Goal: Information Seeking & Learning: Learn about a topic

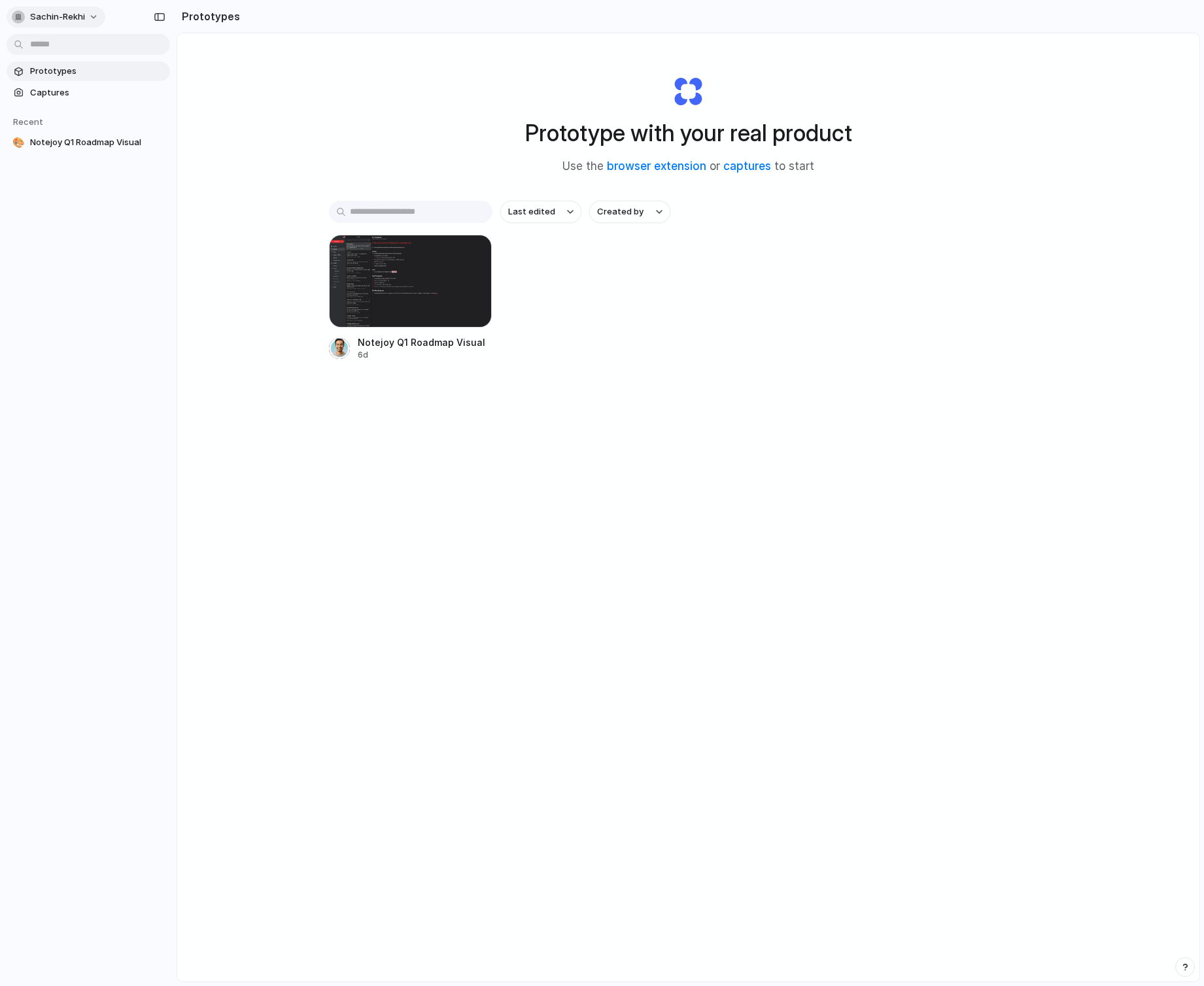
click at [88, 17] on button "sachin-rekhi" at bounding box center [56, 17] width 99 height 21
click at [89, 41] on li "Settings" at bounding box center [63, 46] width 108 height 21
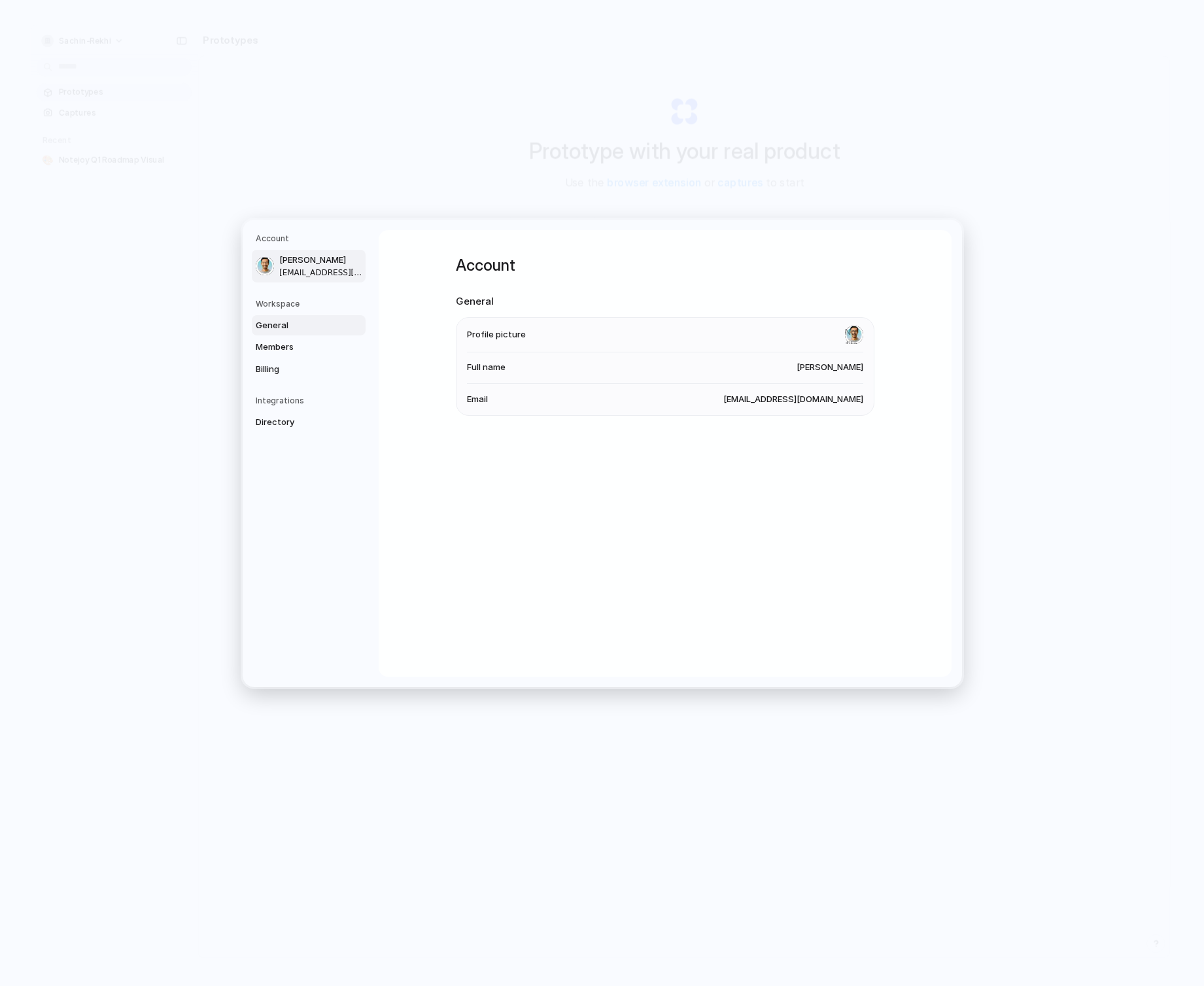
click at [319, 326] on span "General" at bounding box center [297, 325] width 83 height 13
click at [320, 341] on span "Members" at bounding box center [297, 347] width 83 height 13
click at [321, 369] on span "Billing" at bounding box center [297, 369] width 83 height 13
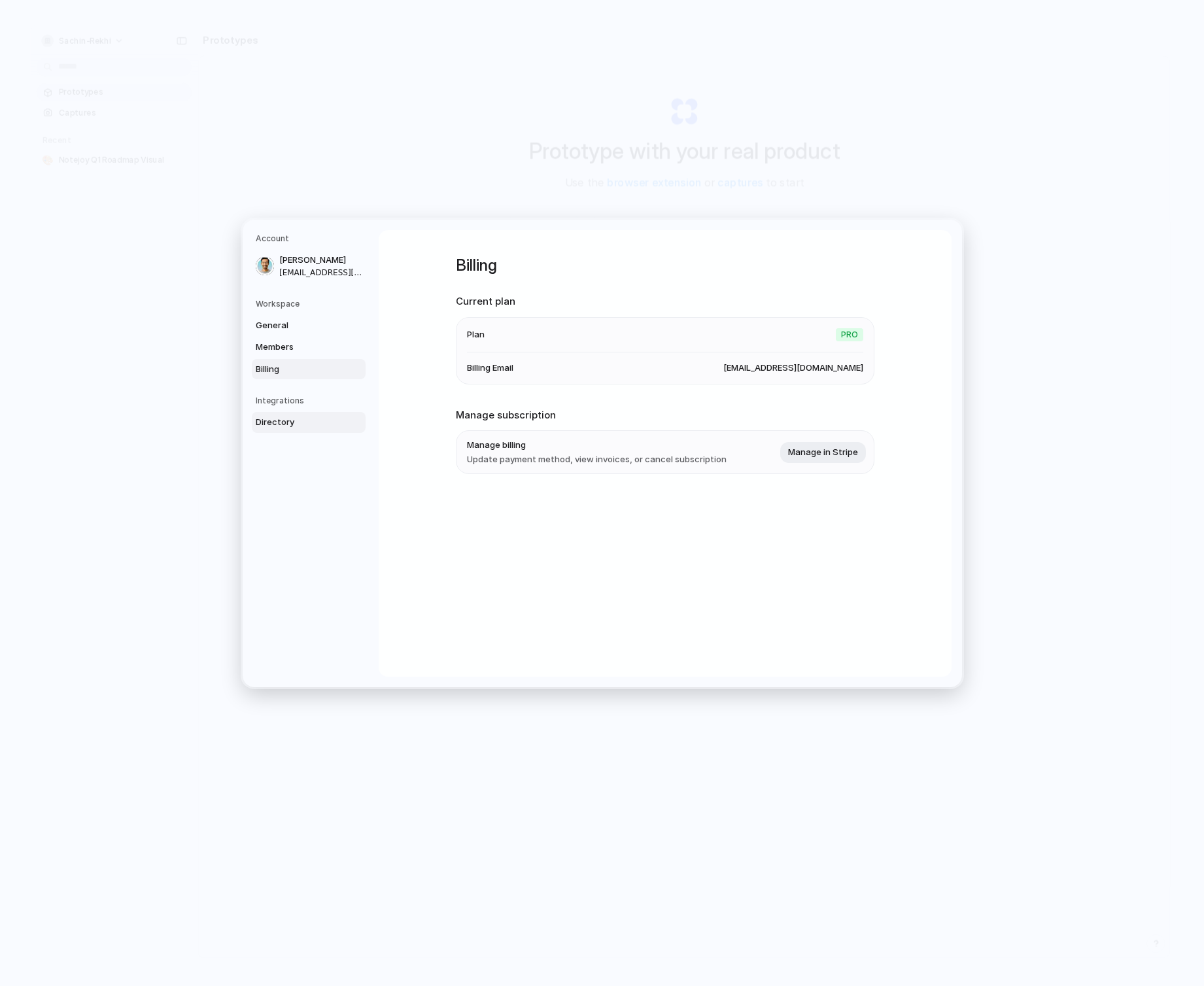
click at [293, 427] on span "Directory" at bounding box center [297, 422] width 83 height 13
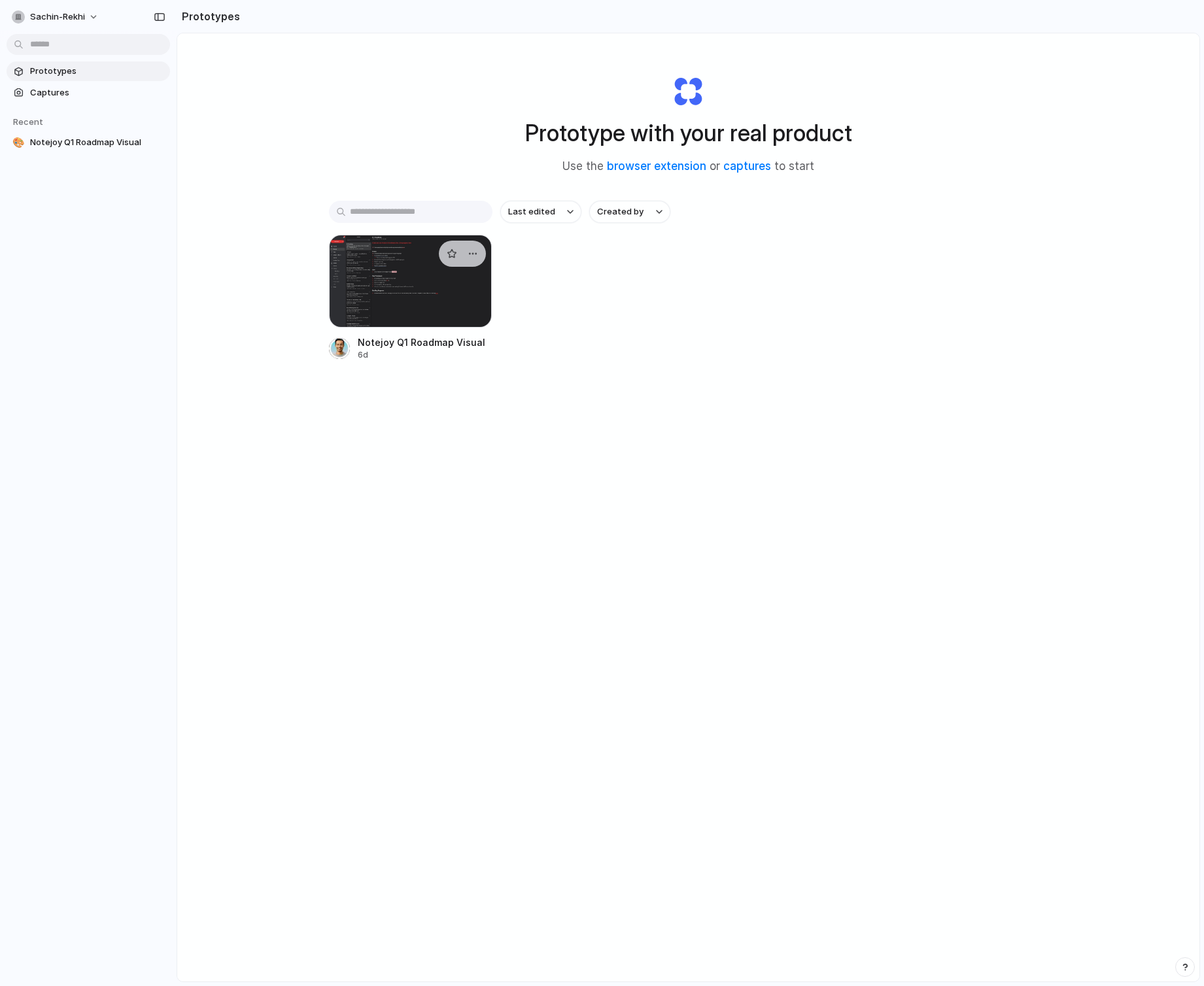
click at [412, 256] on div at bounding box center [410, 281] width 163 height 93
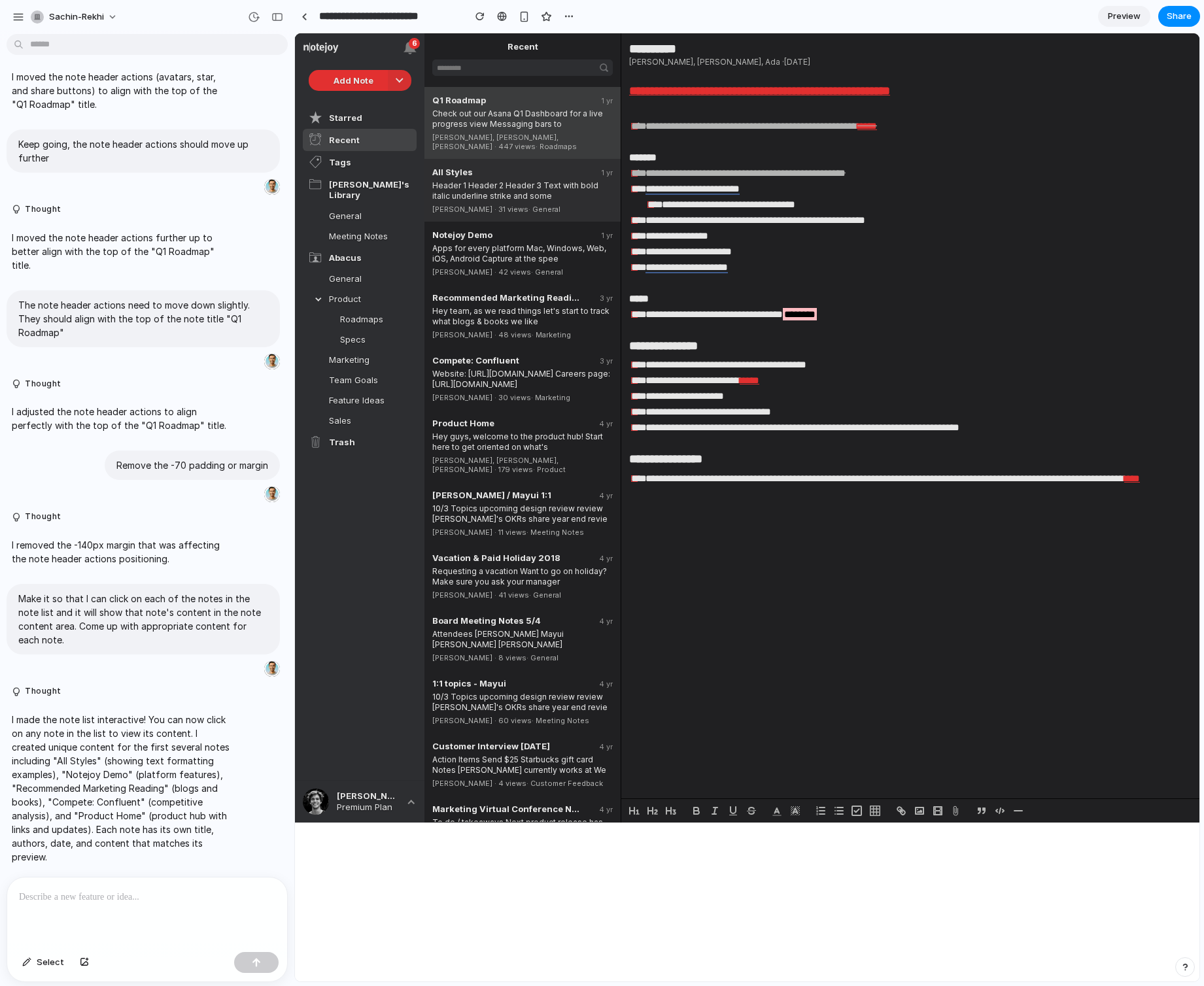
click at [467, 201] on div "[PERSON_NAME] · 31 views · General" at bounding box center [523, 207] width 181 height 12
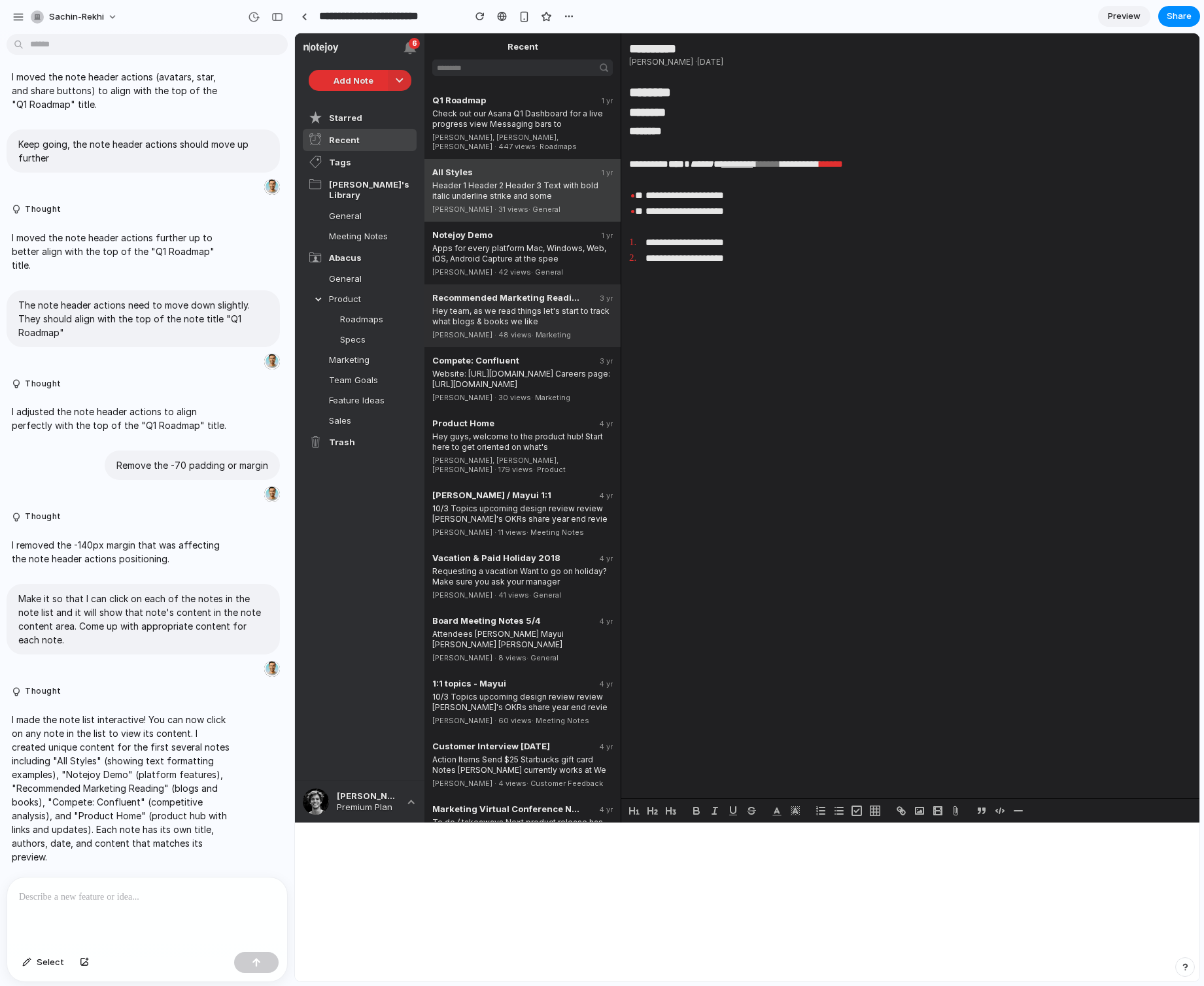
click at [561, 284] on div "Recommended Marketing Reading 3 yr Hey team, as we read things let's start to t…" at bounding box center [522, 316] width 196 height 63
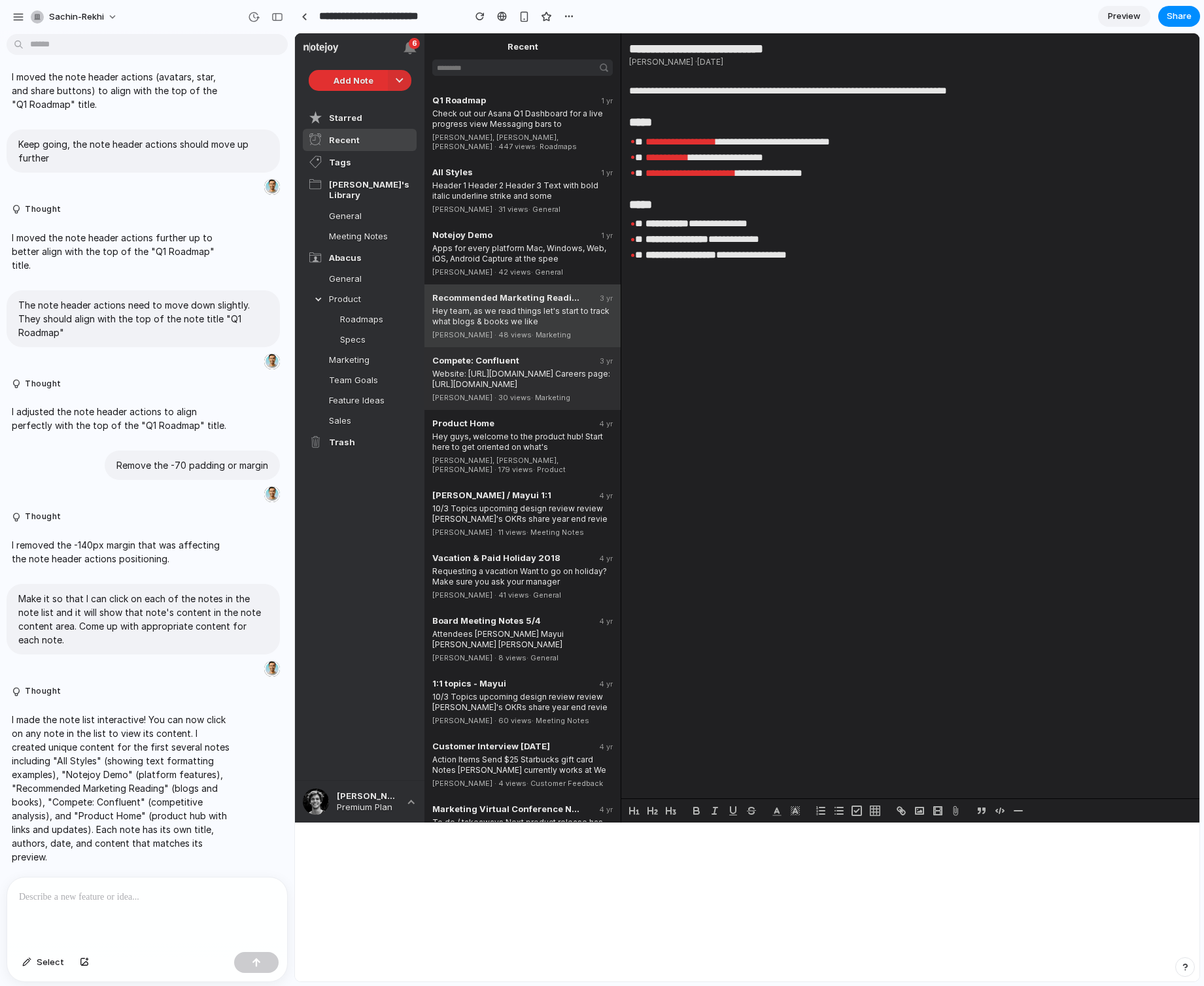
click at [574, 366] on div "Website: [URL][DOMAIN_NAME] Careers page: [URL][DOMAIN_NAME]" at bounding box center [523, 378] width 181 height 24
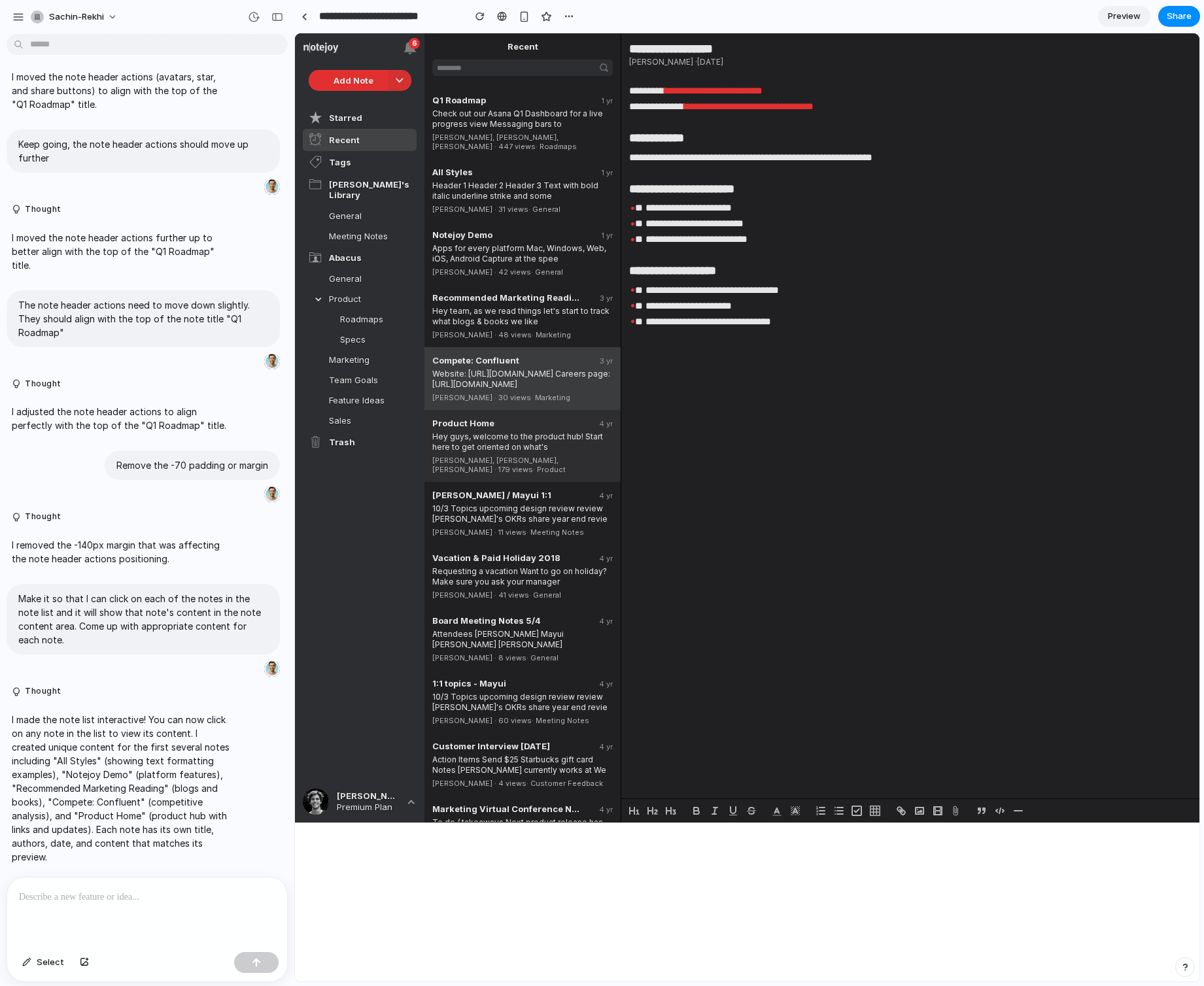
click at [566, 465] on span "· Product" at bounding box center [549, 469] width 33 height 9
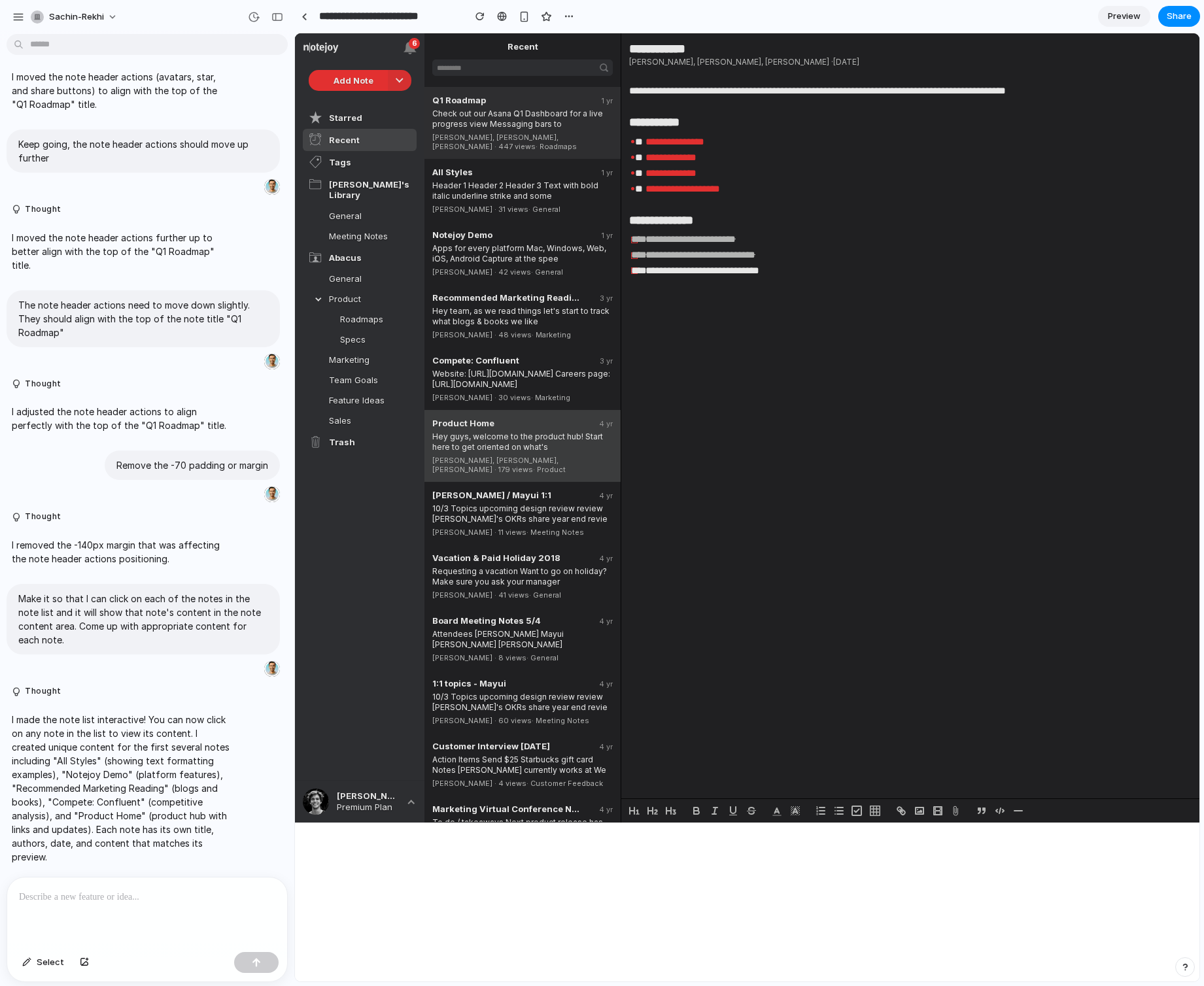
click at [561, 116] on div "Check out our Asana Q1 Dashboard for a live progress view Messaging bars to" at bounding box center [523, 118] width 181 height 24
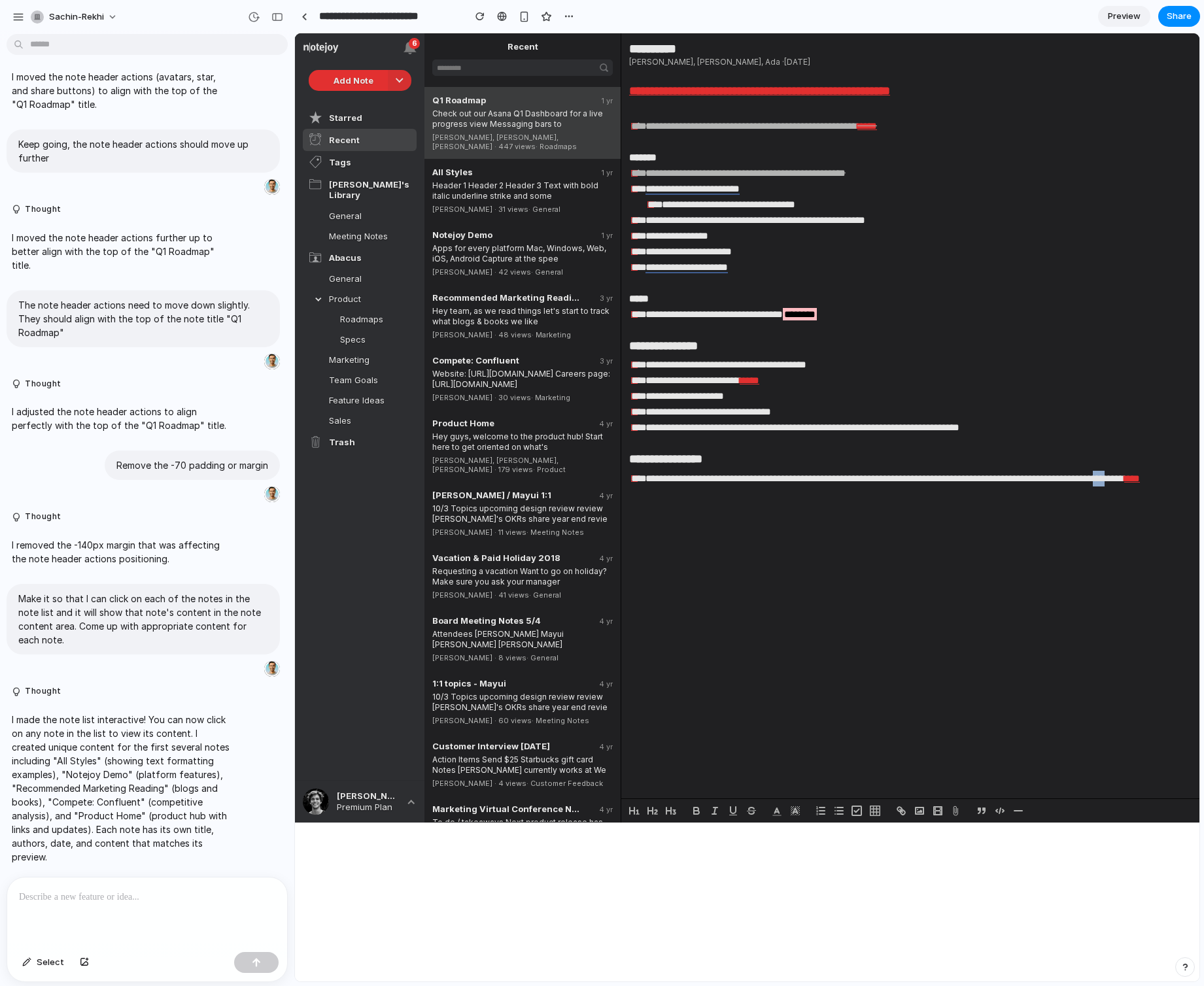
drag, startPoint x: 1168, startPoint y: 476, endPoint x: 1183, endPoint y: 485, distance: 17.5
click at [1183, 485] on div "**********" at bounding box center [1060, 479] width 863 height 16
click at [1179, 488] on p at bounding box center [1060, 494] width 863 height 16
click at [509, 177] on div "Header 1 Header 2 Header 3 Text with bold italic underline strike and some" at bounding box center [523, 190] width 181 height 24
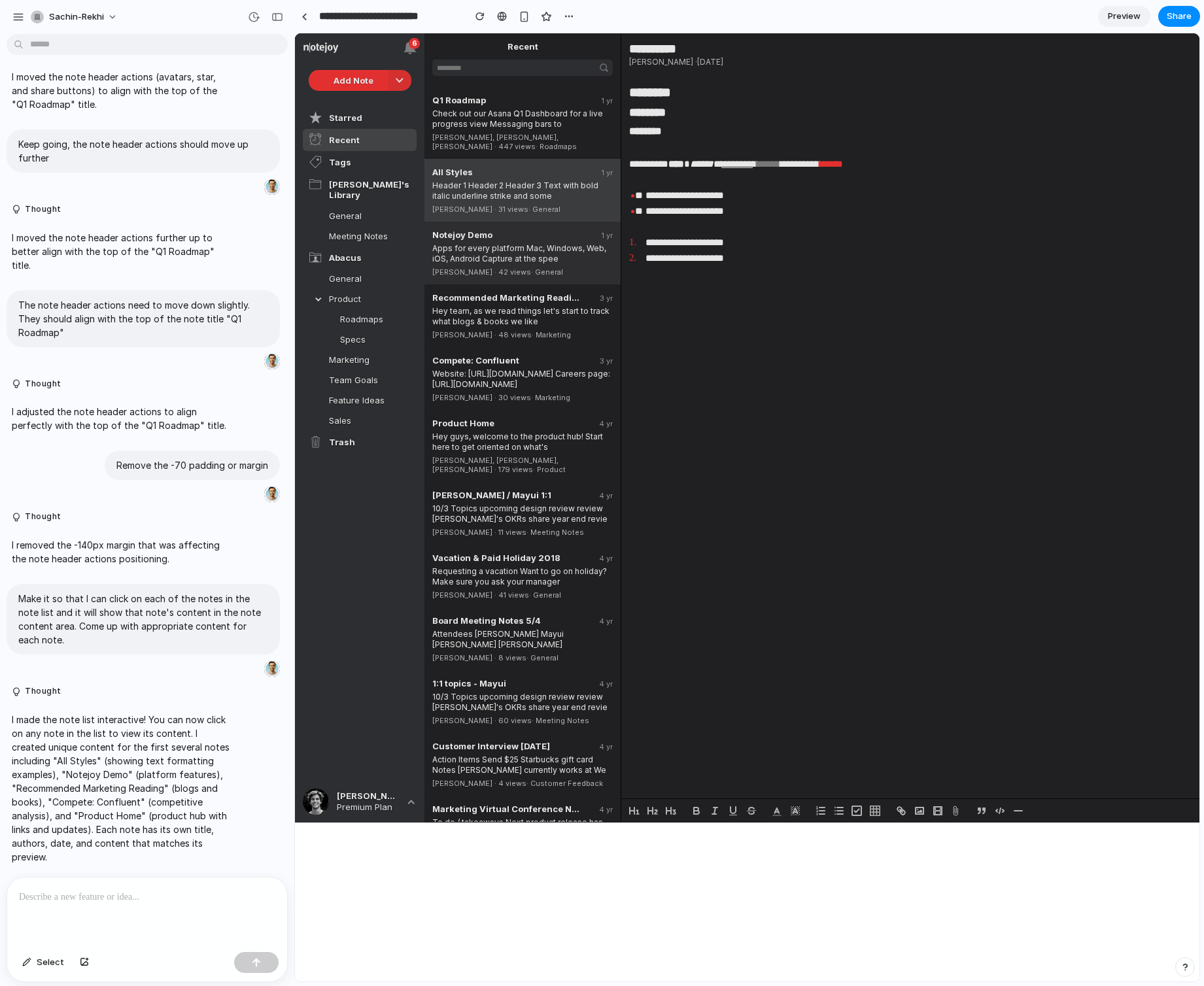
click at [523, 247] on div "Apps for every platform Mac, Windows, Web, iOS, Android Capture at the spee" at bounding box center [523, 252] width 181 height 24
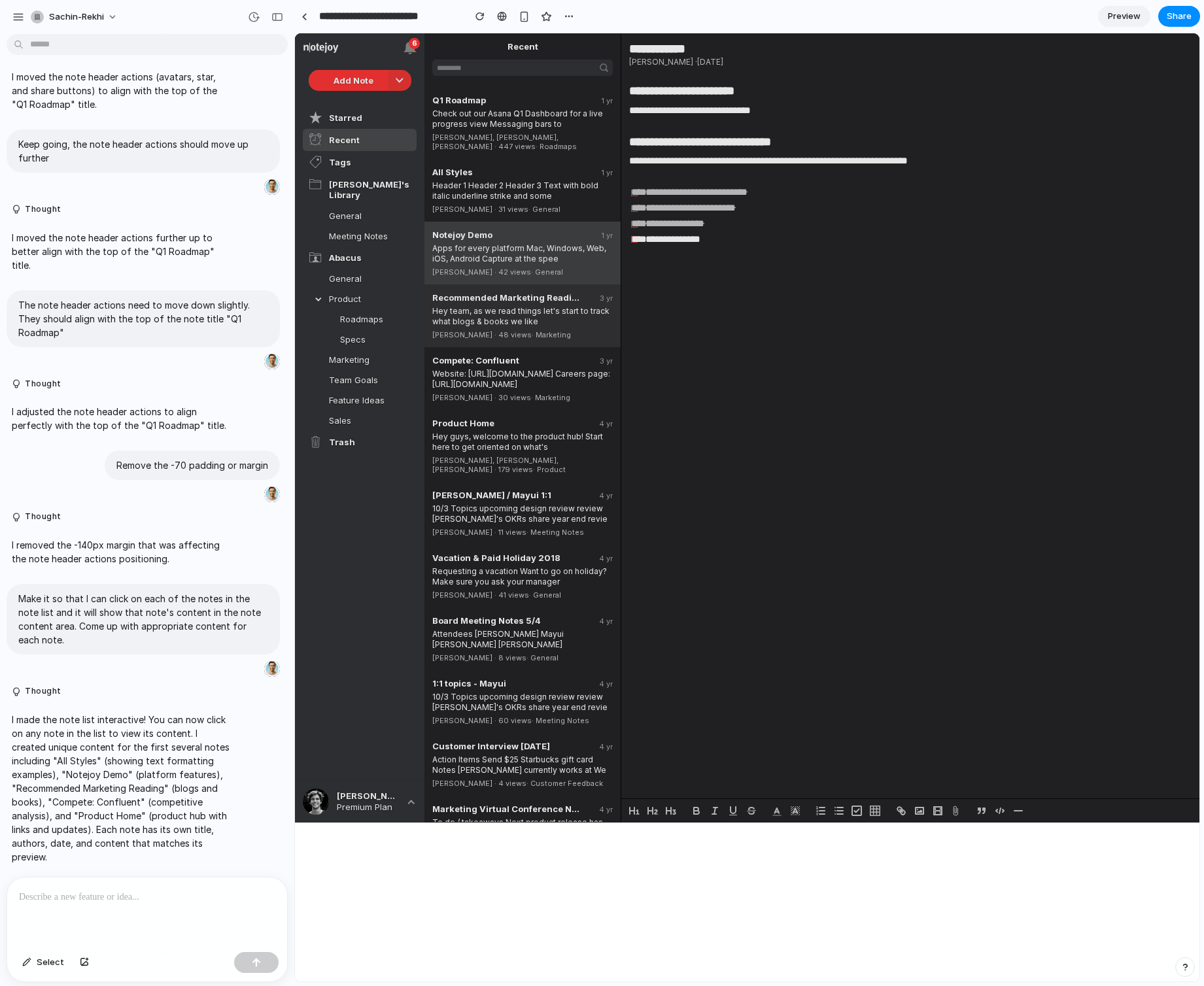
click at [532, 330] on span "· Marketing" at bounding box center [552, 334] width 39 height 9
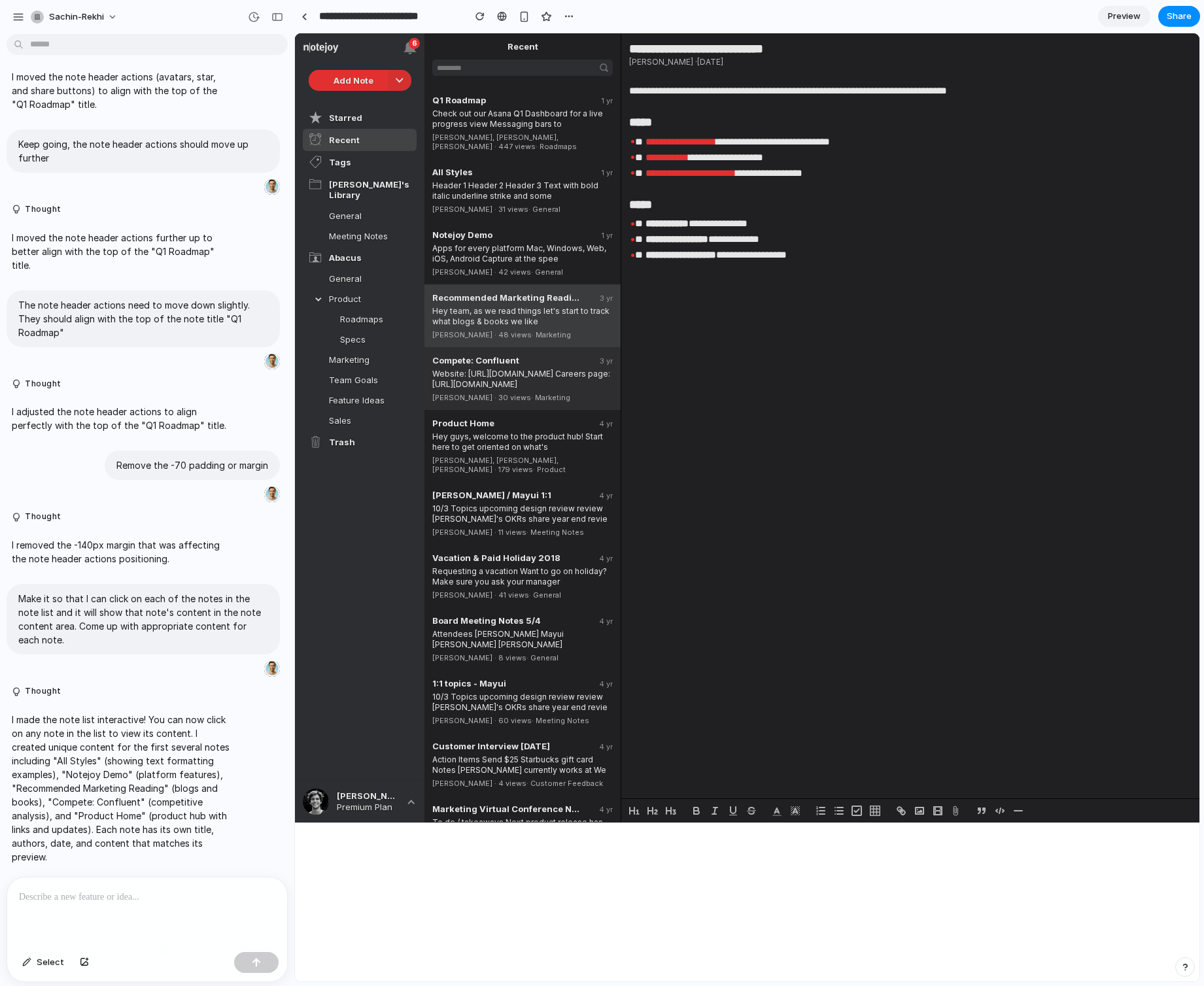
click at [529, 372] on div "Website: [URL][DOMAIN_NAME] Careers page: [URL][DOMAIN_NAME]" at bounding box center [523, 378] width 181 height 24
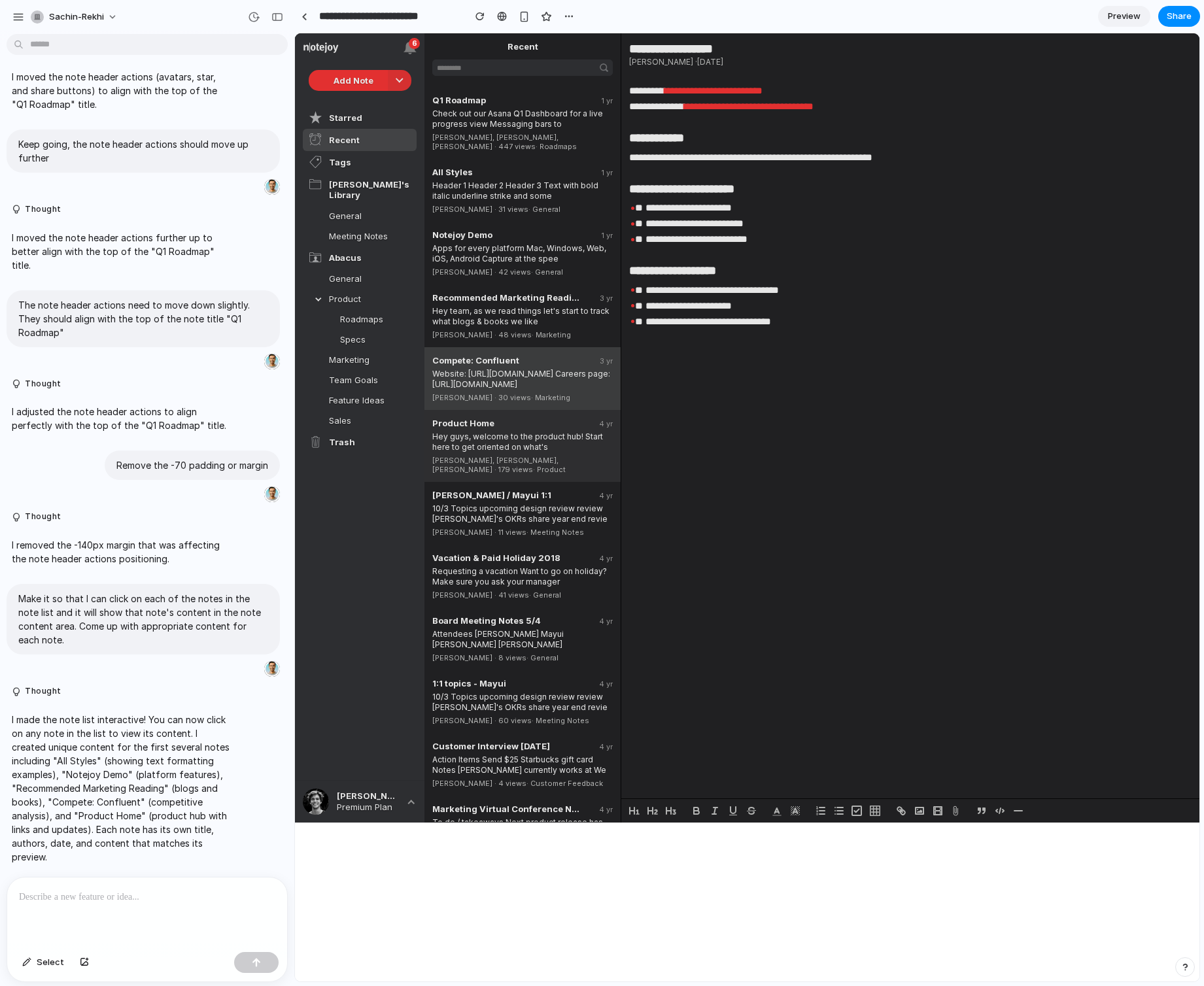
click at [540, 429] on div "Hey guys, welcome to the product hub! Start here to get oriented on what's" at bounding box center [523, 441] width 181 height 24
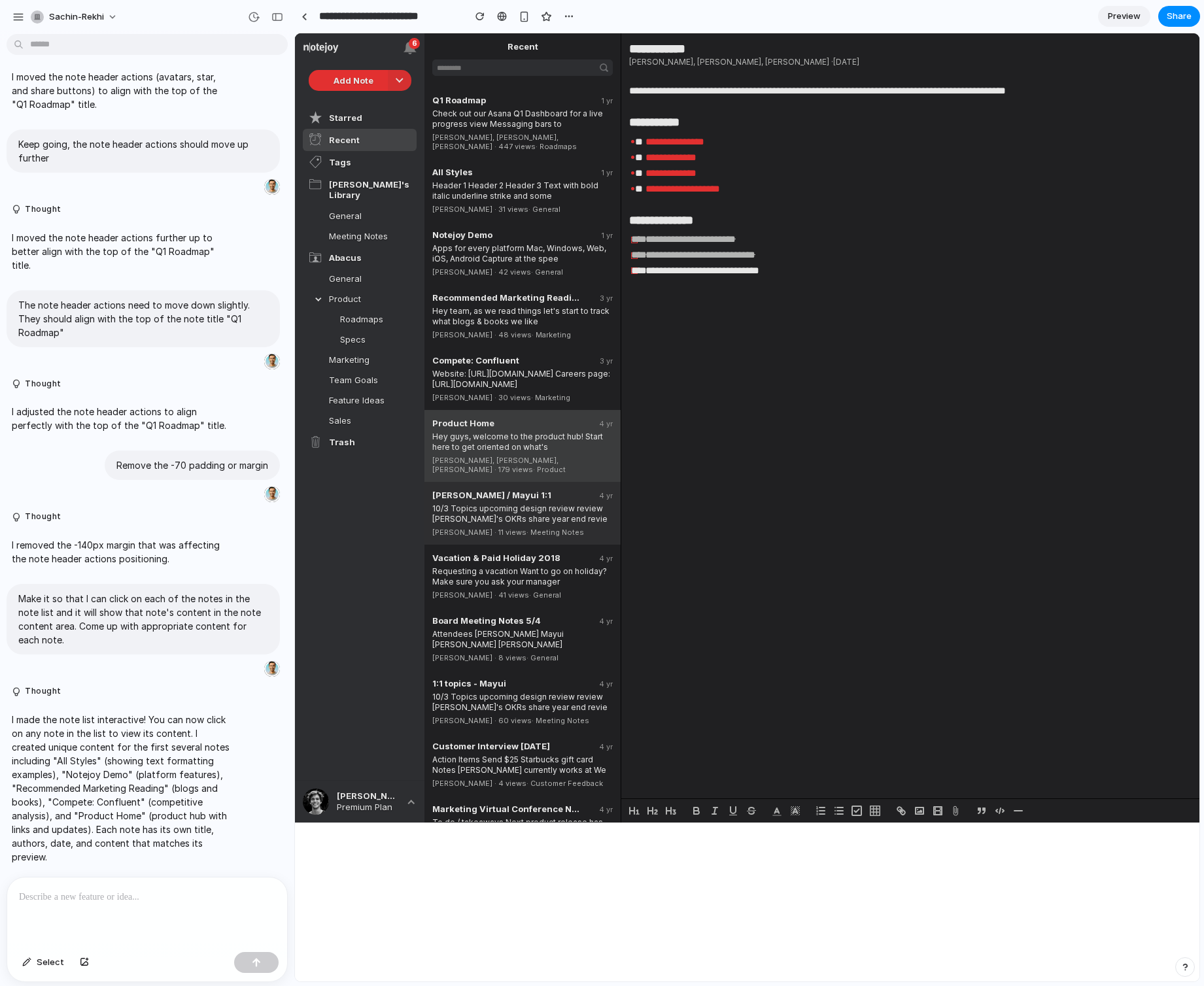
click at [549, 500] on div "10/3 Topics upcoming design review review [PERSON_NAME]'s OKRs share year end r…" at bounding box center [523, 512] width 181 height 24
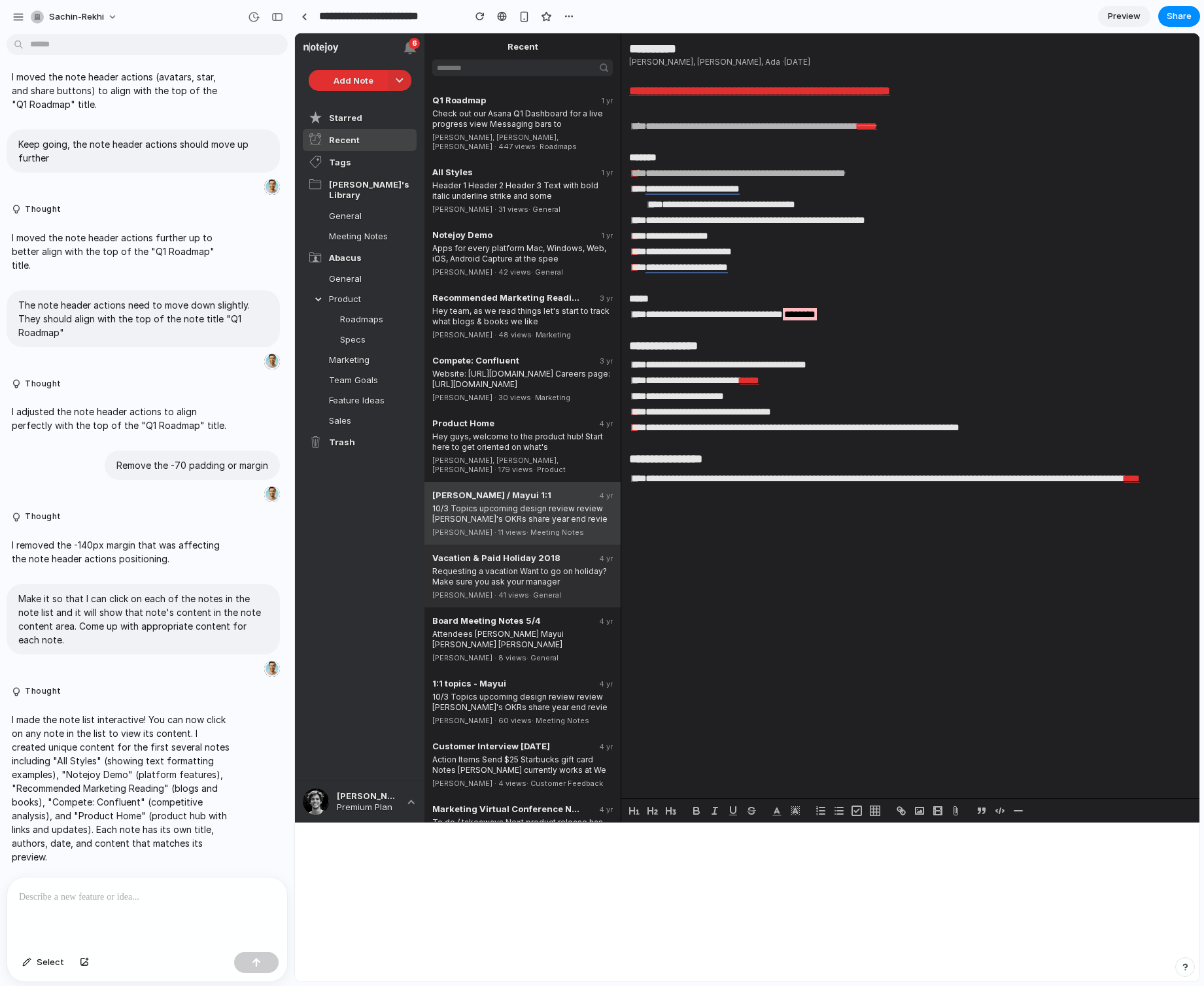
click at [556, 563] on div "Requesting a vacation Want to go on holiday? Make sure you ask your manager" at bounding box center [523, 575] width 181 height 24
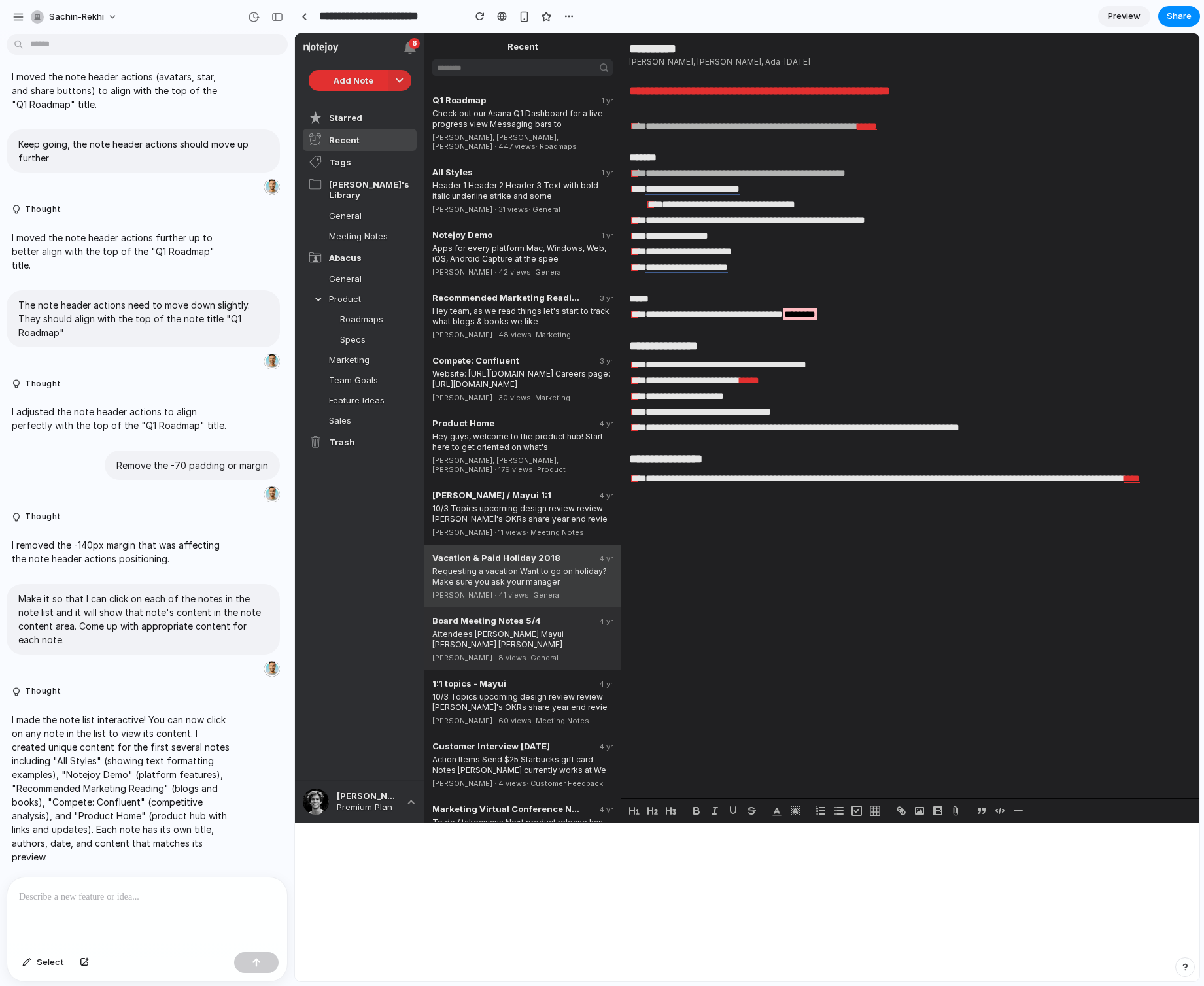
click at [561, 608] on div "Board Meeting Notes 5/4 4 yr Attendees [PERSON_NAME] Mayui [PERSON_NAME] [PERSO…" at bounding box center [522, 639] width 196 height 63
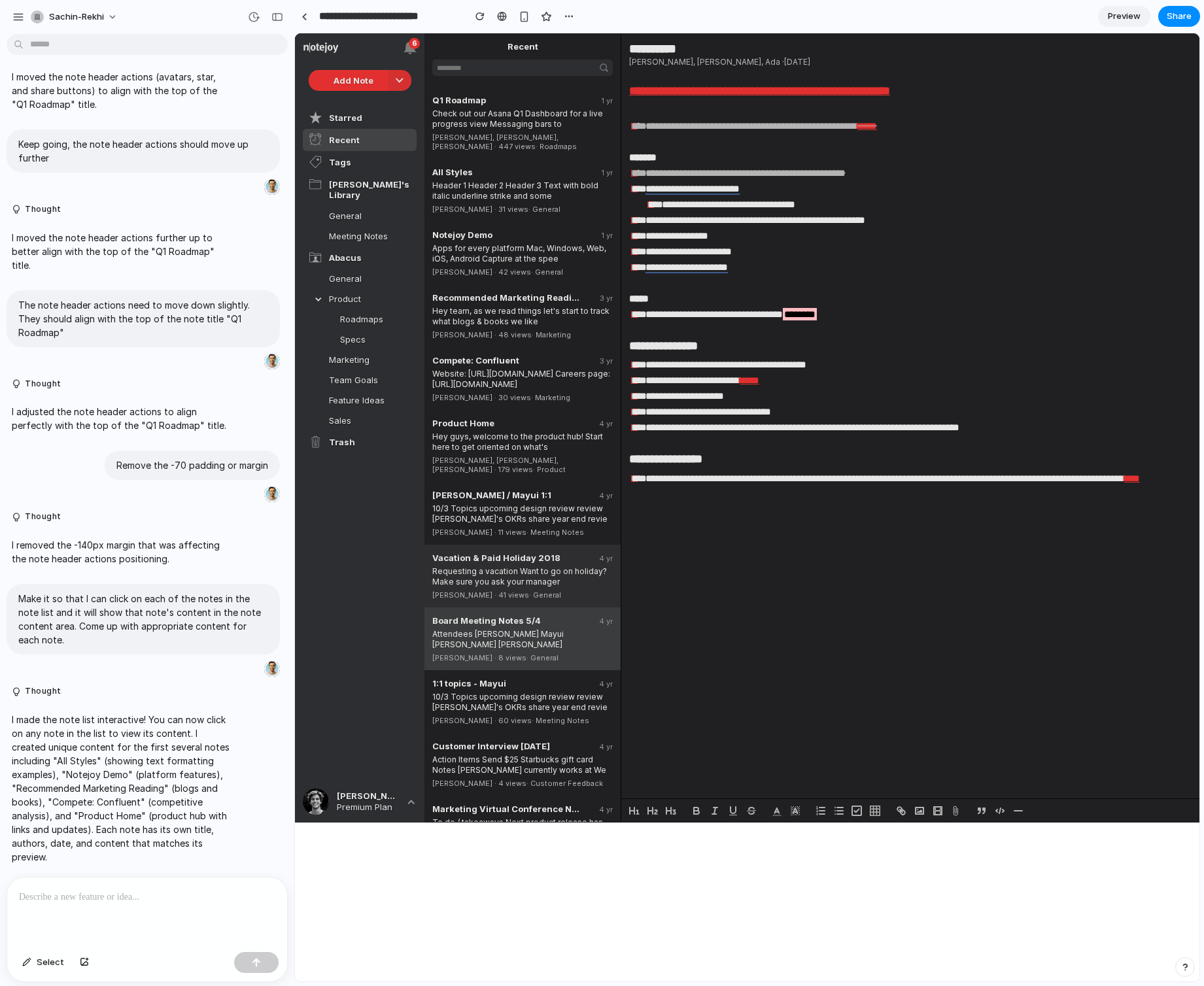
click at [561, 563] on div "Requesting a vacation Want to go on holiday? Make sure you ask your manager" at bounding box center [523, 575] width 181 height 24
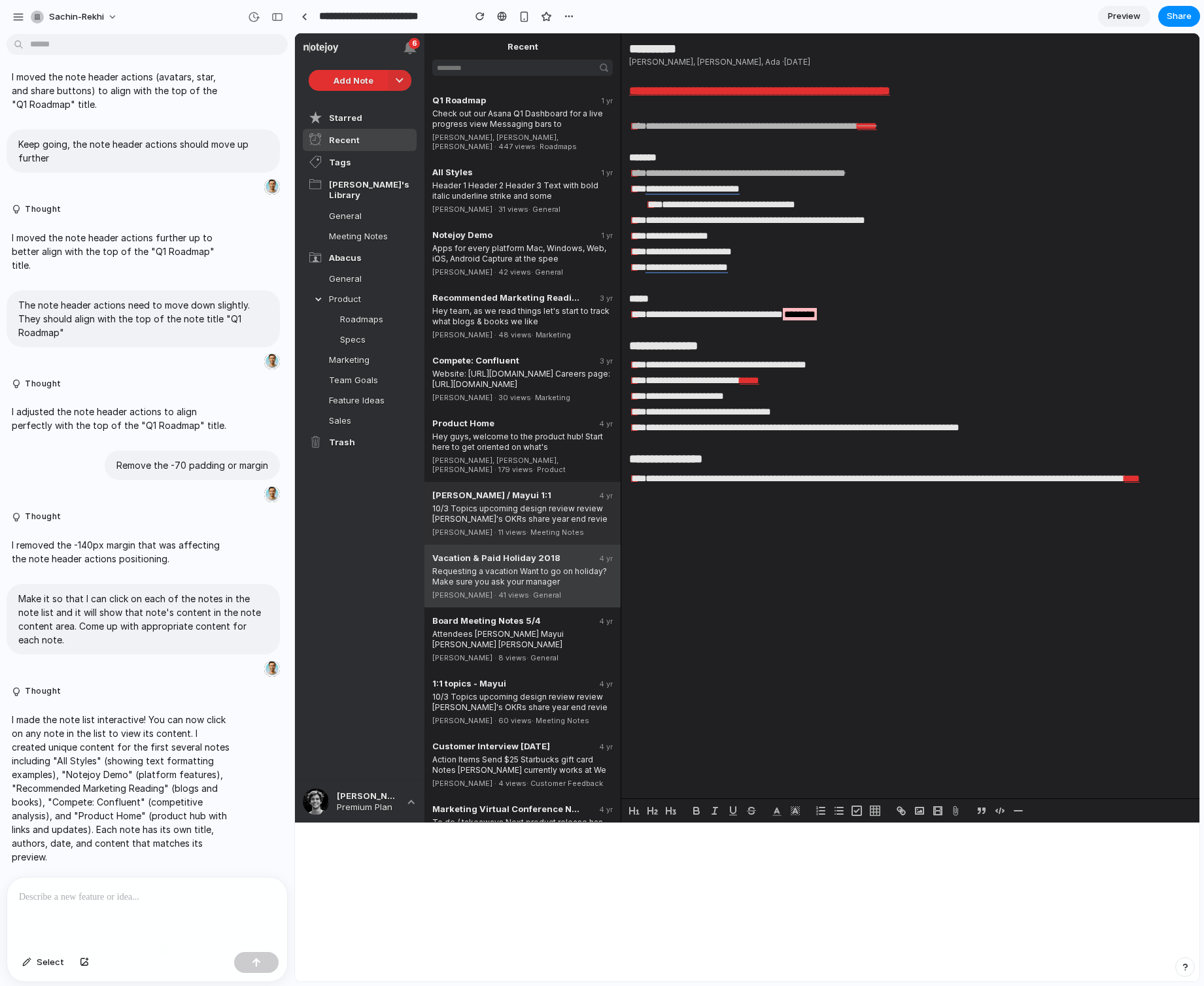
click at [552, 500] on div "10/3 Topics upcoming design review review [PERSON_NAME]'s OKRs share year end r…" at bounding box center [523, 512] width 181 height 24
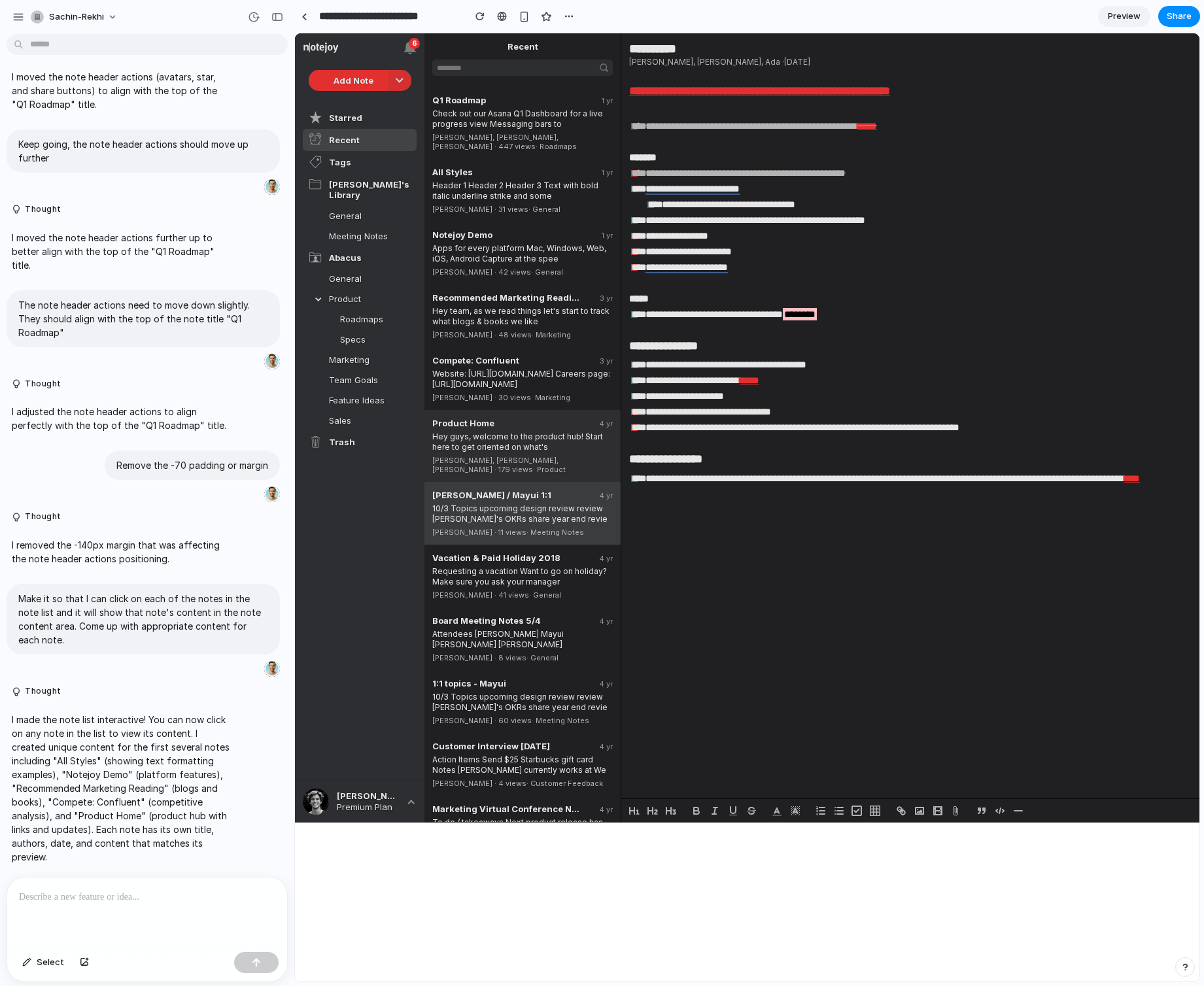
click at [556, 452] on div "[PERSON_NAME], [PERSON_NAME], [PERSON_NAME] · 179 views · Product" at bounding box center [523, 463] width 181 height 21
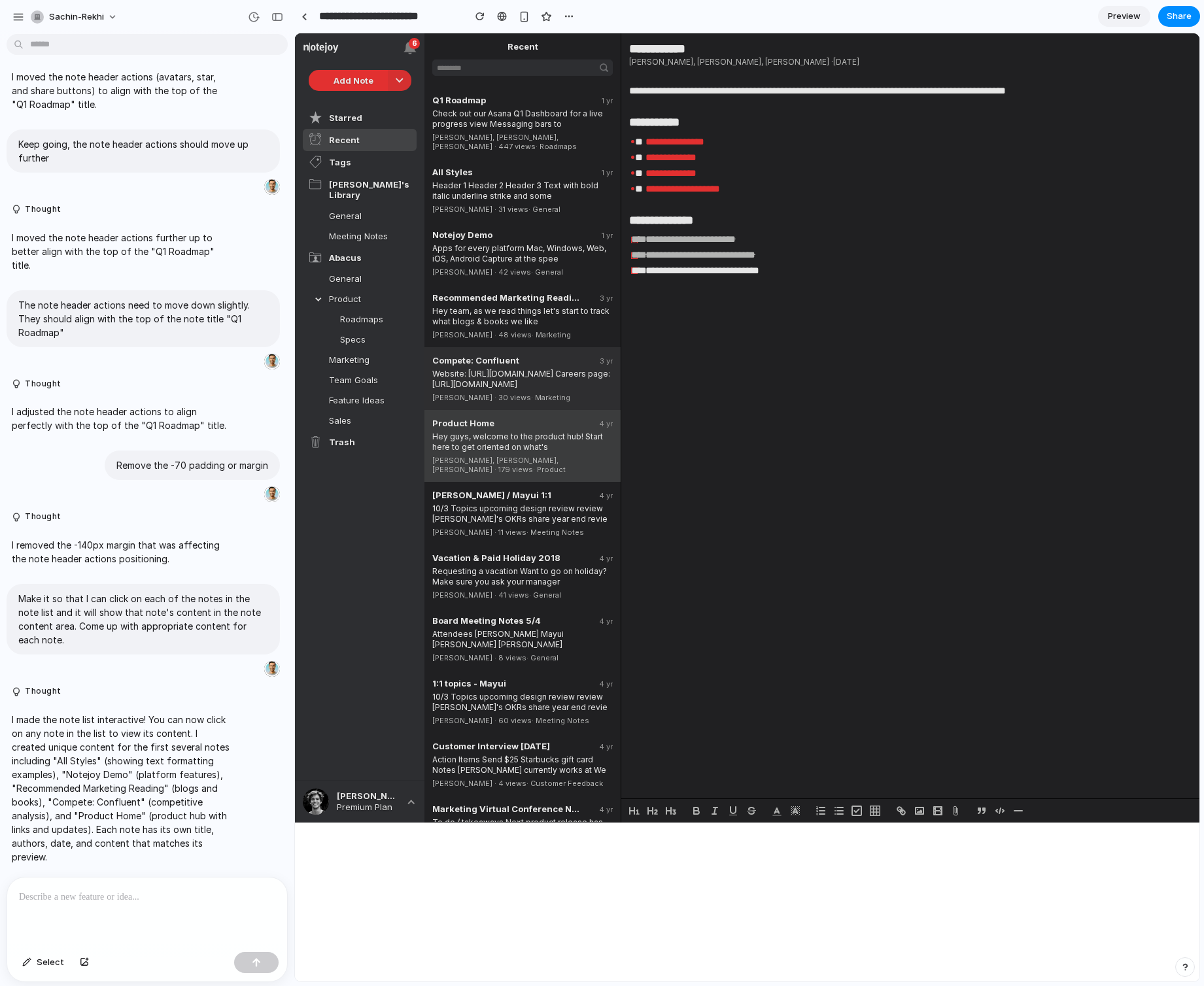
click at [566, 394] on div "Compete: Confluent 3 yr Website: [URL][DOMAIN_NAME] Careers page: [URL][DOMAIN_…" at bounding box center [522, 378] width 196 height 63
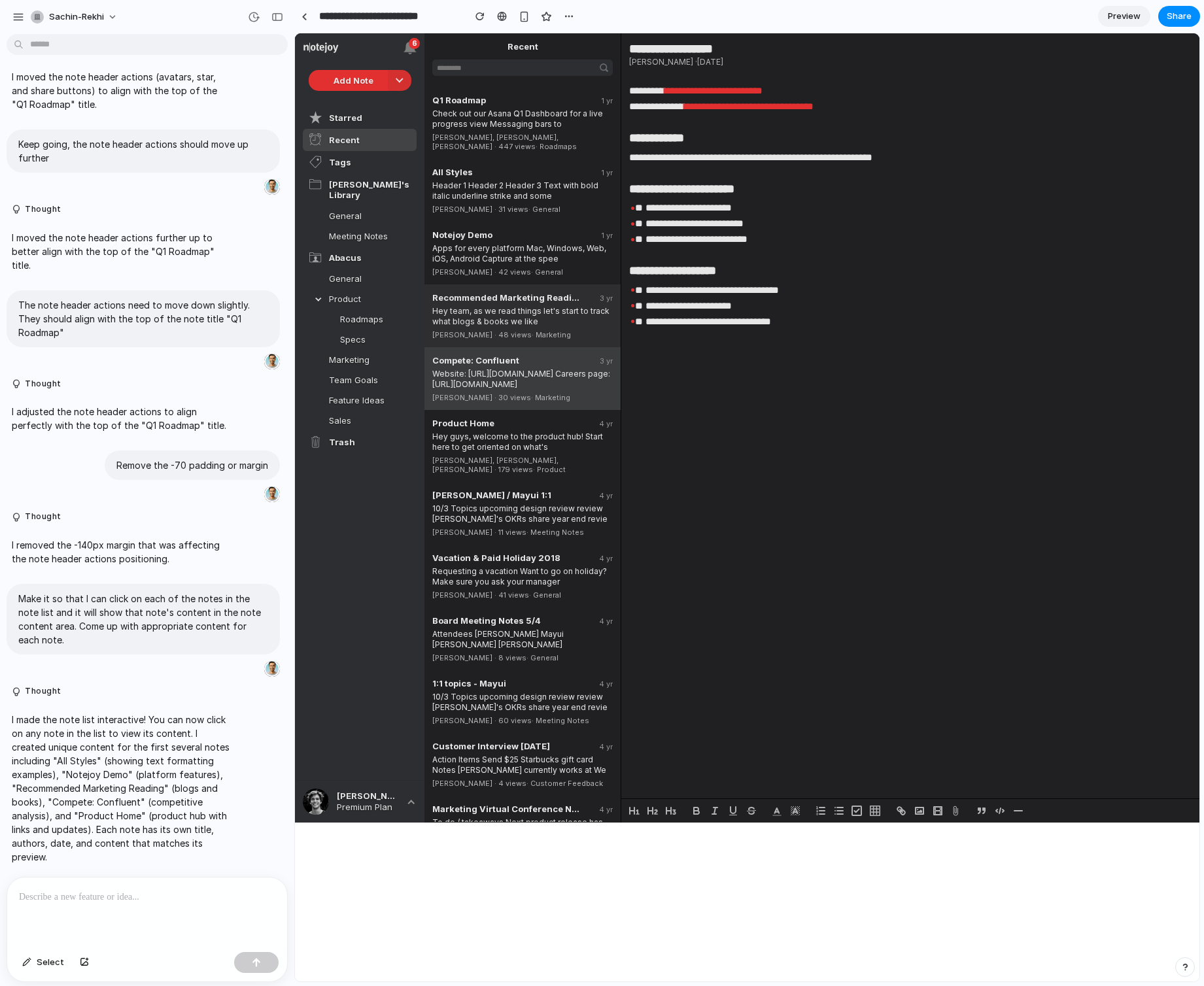
click at [574, 327] on div "[PERSON_NAME] · 48 views · Marketing" at bounding box center [523, 333] width 181 height 12
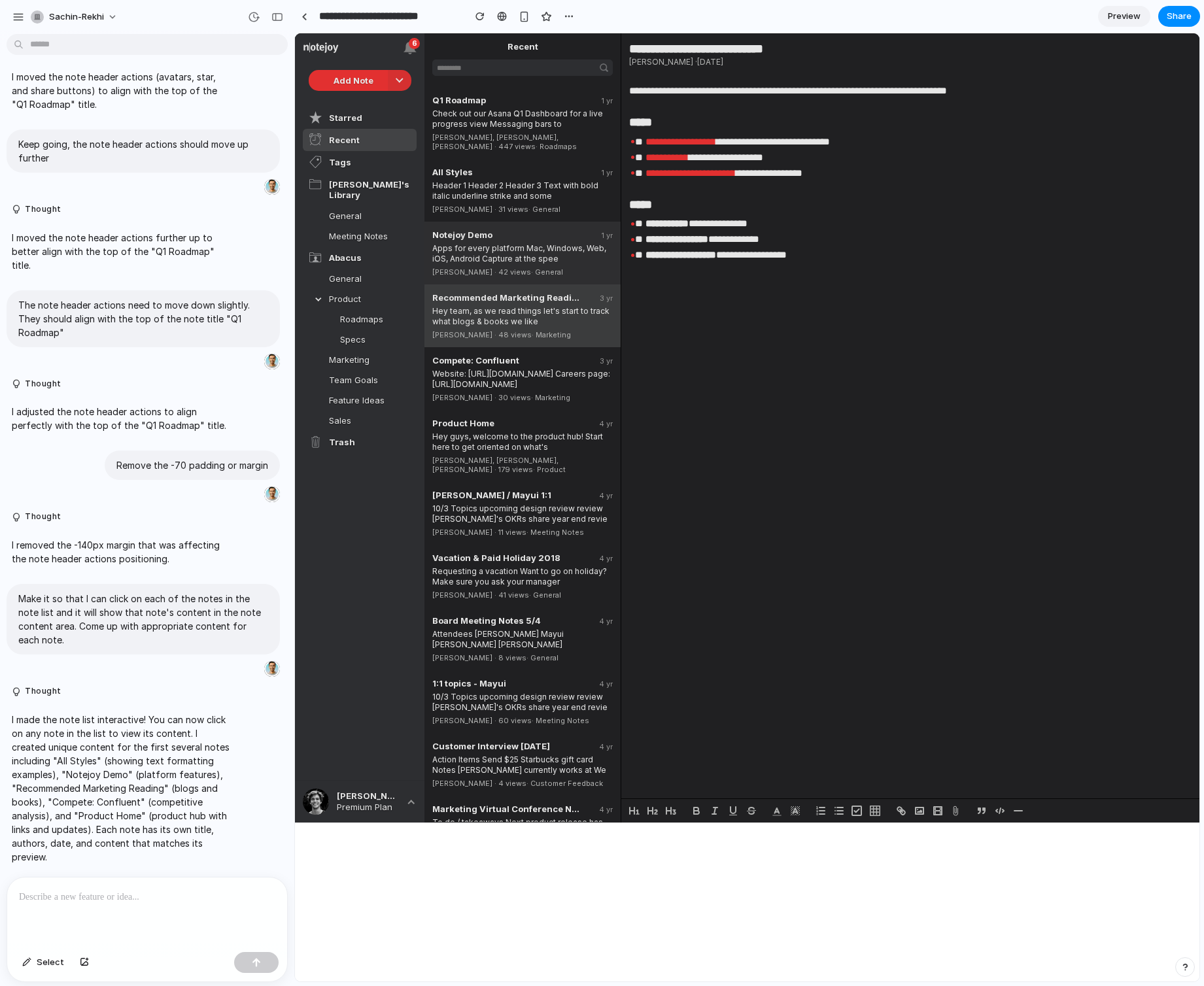
click at [573, 250] on div "Apps for every platform Mac, Windows, Web, iOS, Android Capture at the spee" at bounding box center [523, 252] width 181 height 24
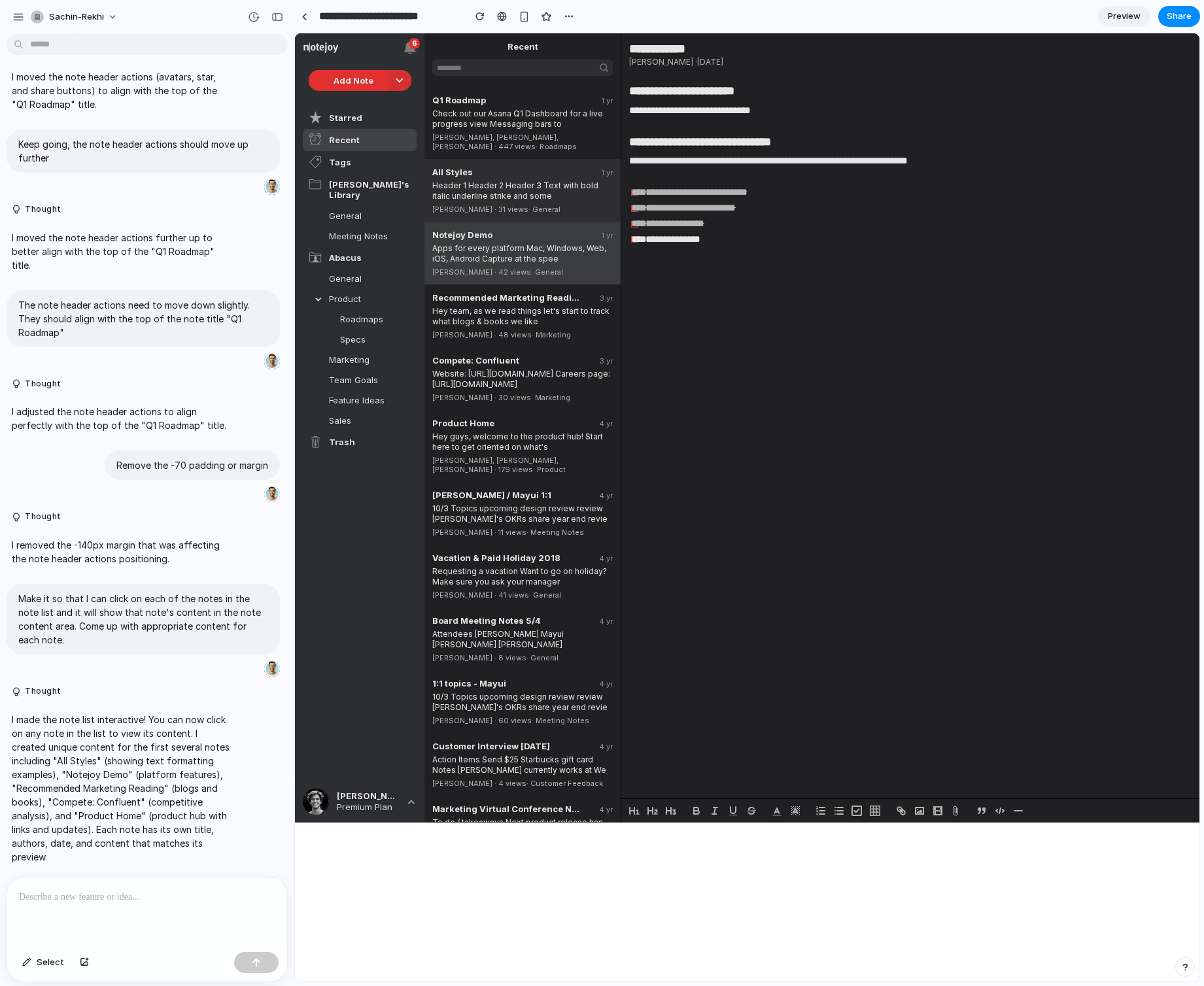
click at [561, 184] on div "Header 1 Header 2 Header 3 Text with bold italic underline strike and some" at bounding box center [523, 190] width 181 height 24
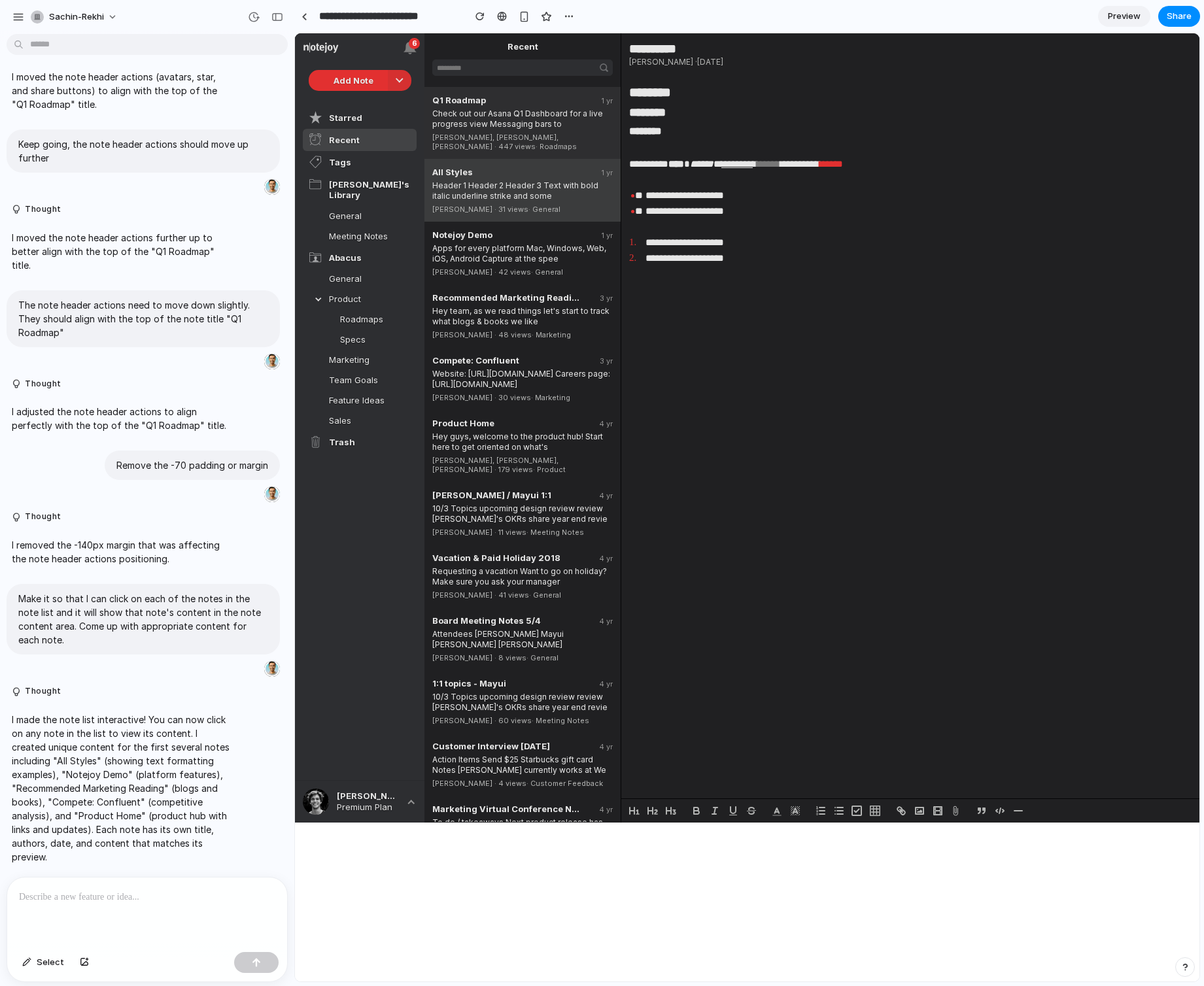
click at [558, 119] on div "Check out our Asana Q1 Dashboard for a live progress view Messaging bars to" at bounding box center [523, 118] width 181 height 24
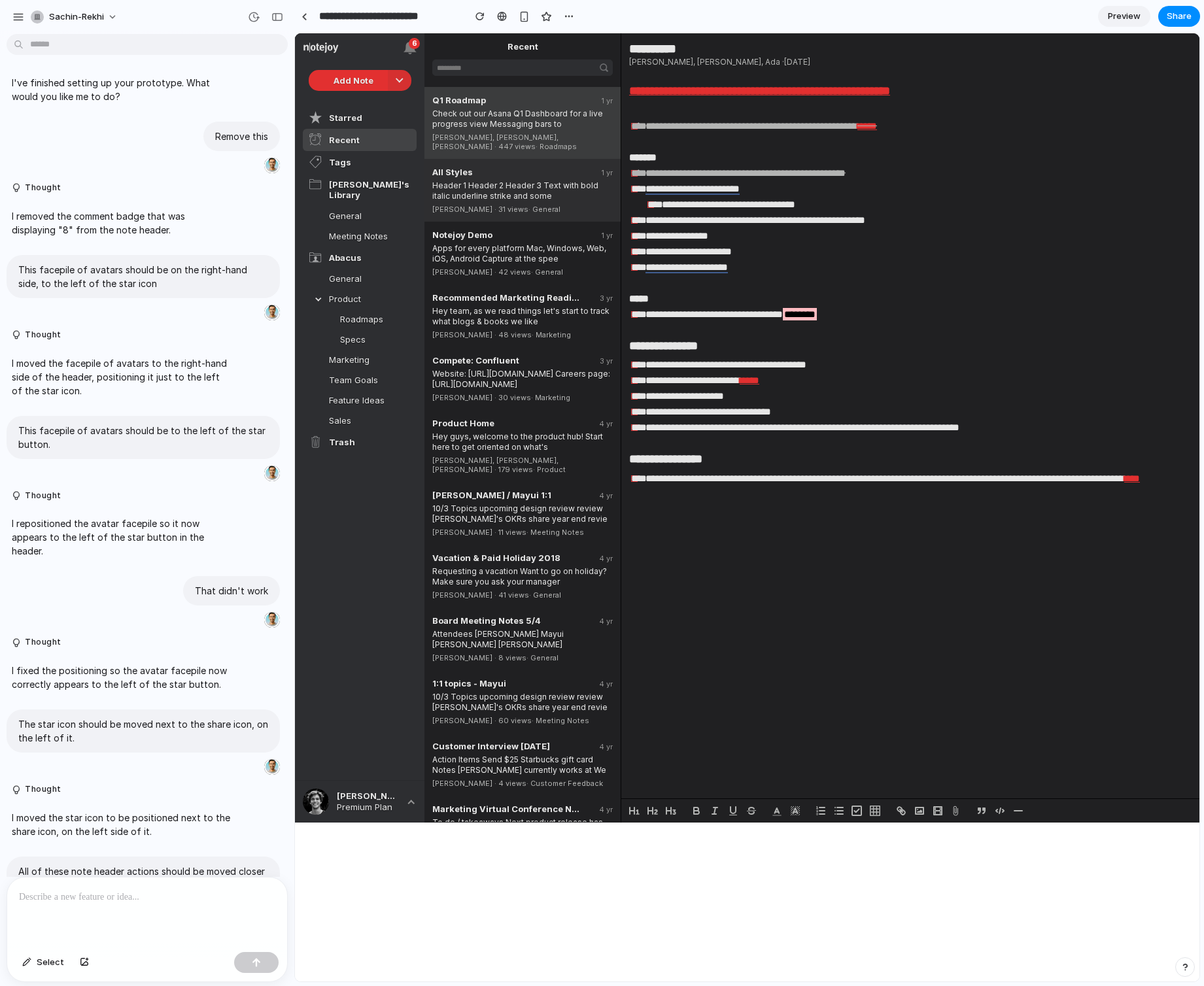
click at [509, 177] on div "Header 1 Header 2 Header 3 Text with bold italic underline strike and some" at bounding box center [523, 190] width 181 height 24
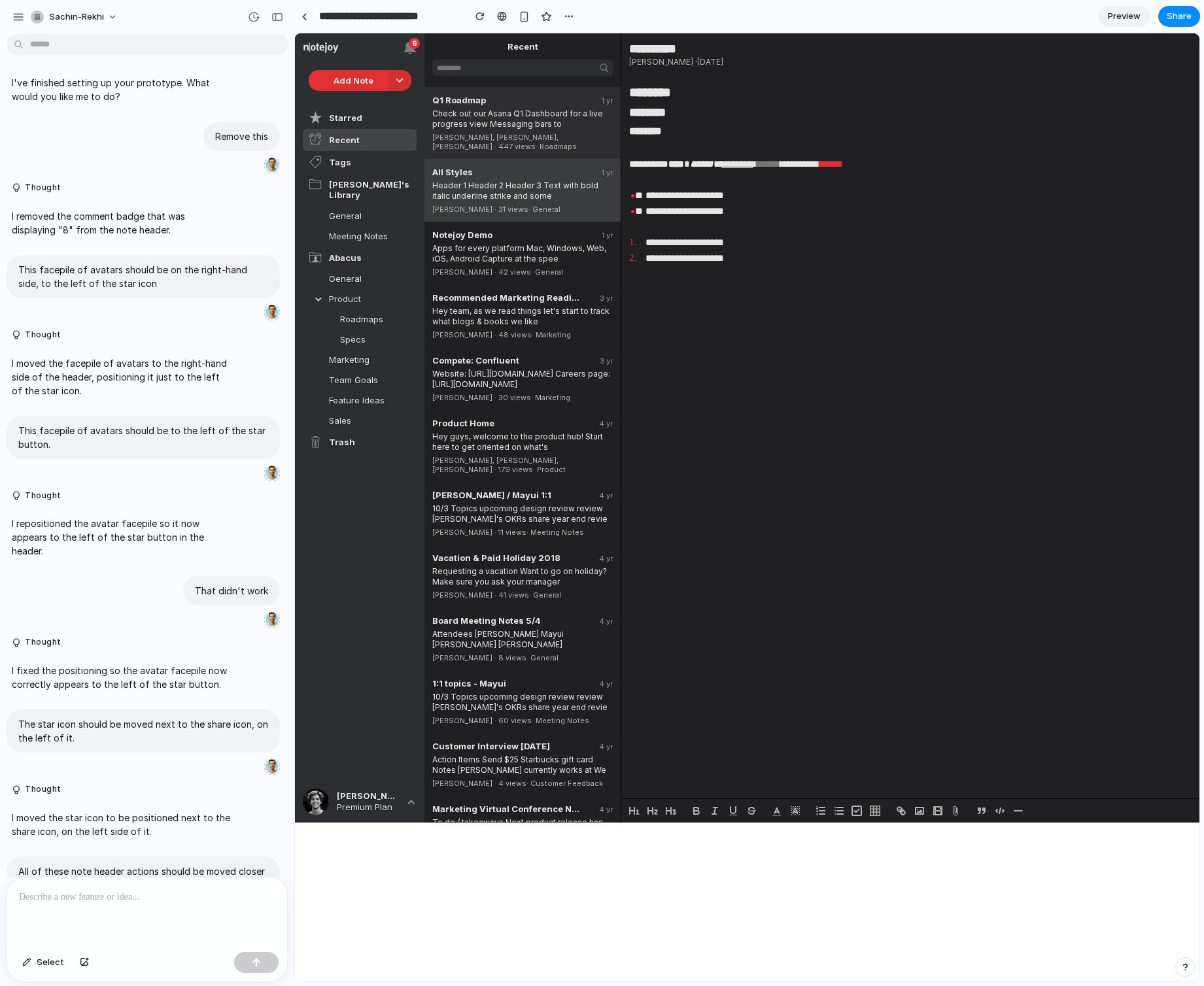
click at [511, 125] on div "Check out our Asana Q1 Dashboard for a live progress view Messaging bars to" at bounding box center [523, 118] width 181 height 24
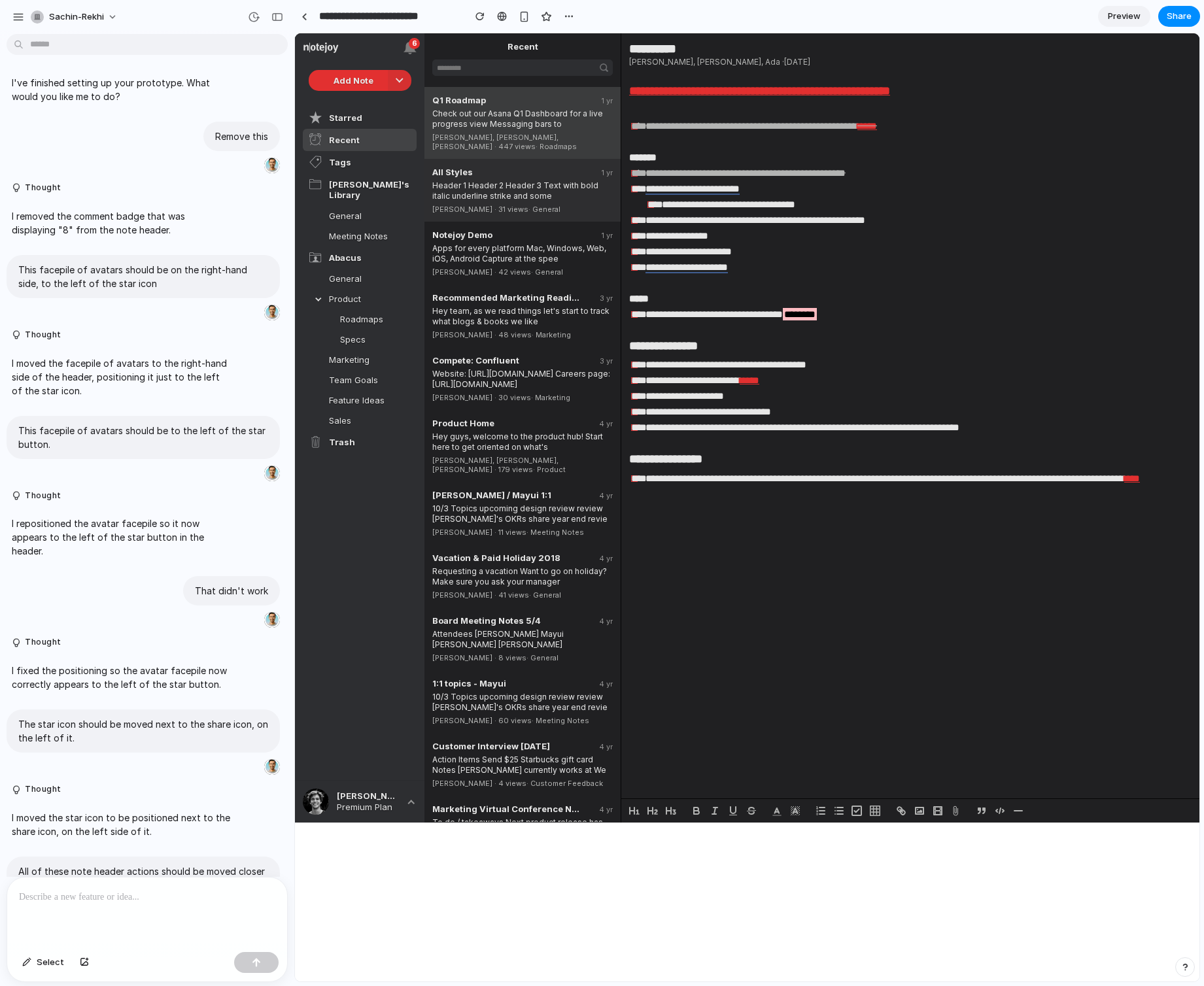
click at [513, 167] on div "All Styles" at bounding box center [507, 172] width 149 height 11
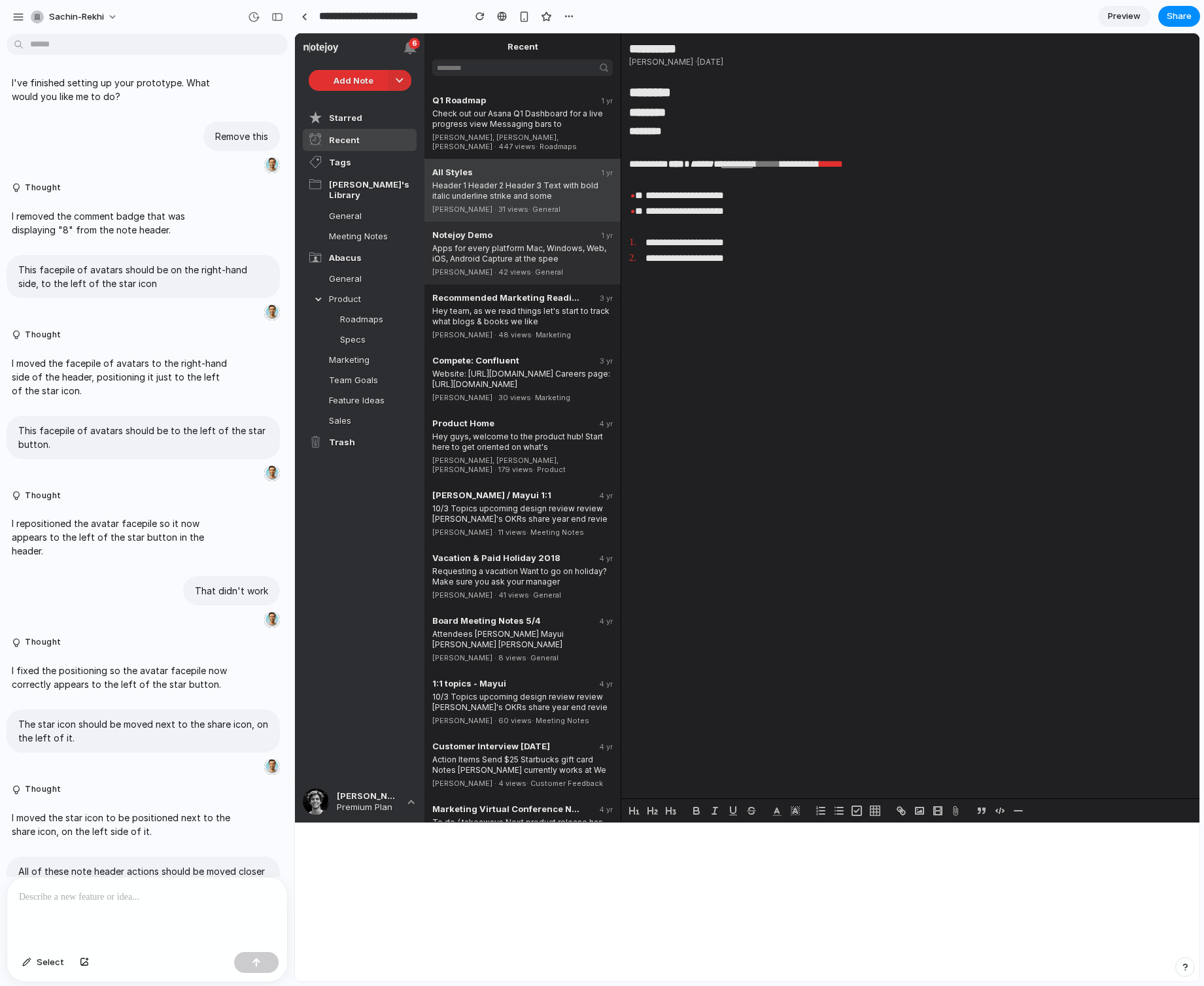
click at [517, 221] on div "Notejoy Demo 1 yr Apps for every platform Mac, Windows, Web, iOS, Android Captu…" at bounding box center [522, 253] width 196 height 63
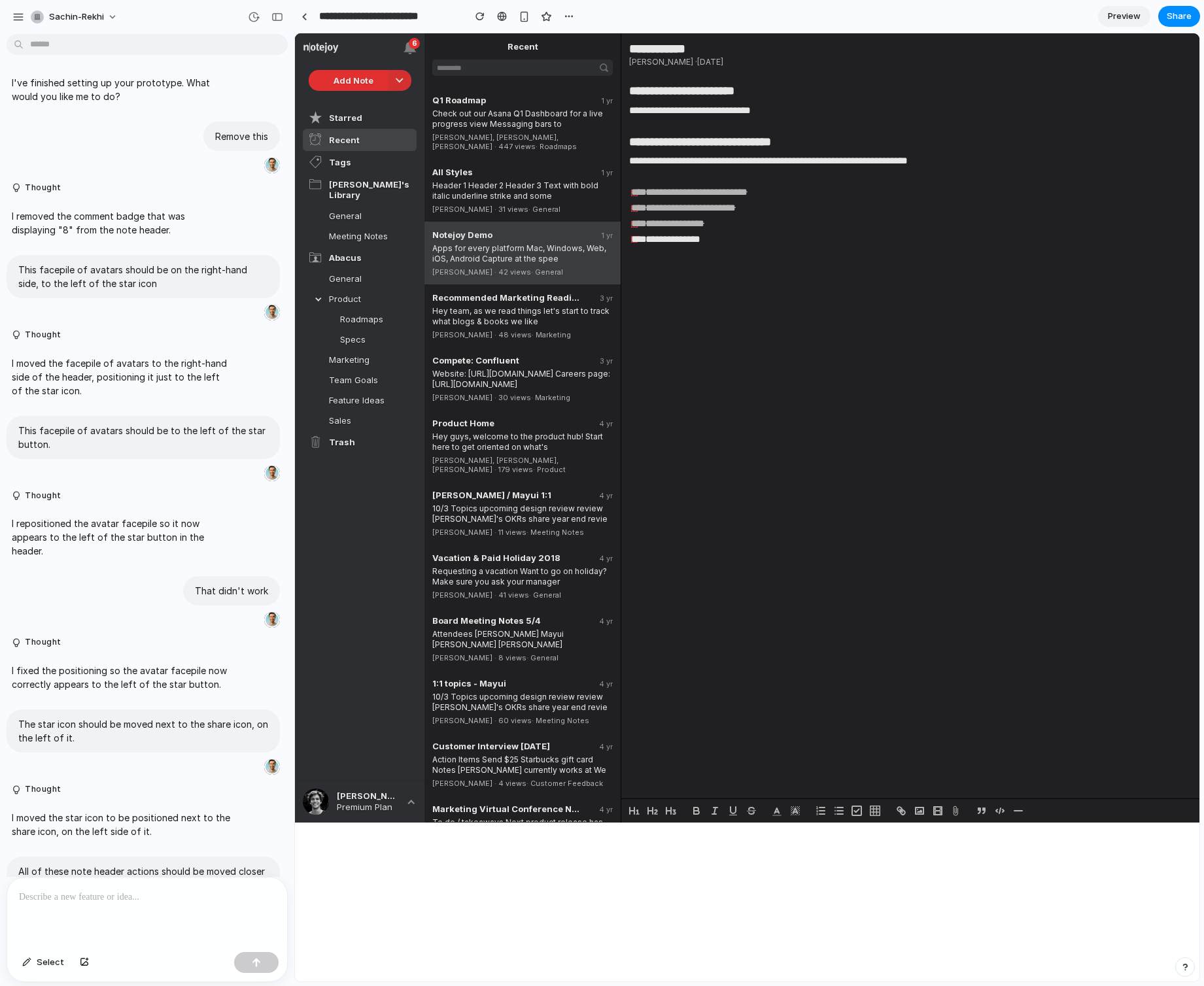
click at [778, 347] on div "**********" at bounding box center [1060, 434] width 863 height 702
click at [634, 241] on div "**********" at bounding box center [1060, 239] width 863 height 16
click at [633, 240] on div "**********" at bounding box center [1060, 239] width 863 height 16
click at [538, 303] on div "Hey team, as we read things let's start to track what blogs & books we like" at bounding box center [523, 315] width 181 height 24
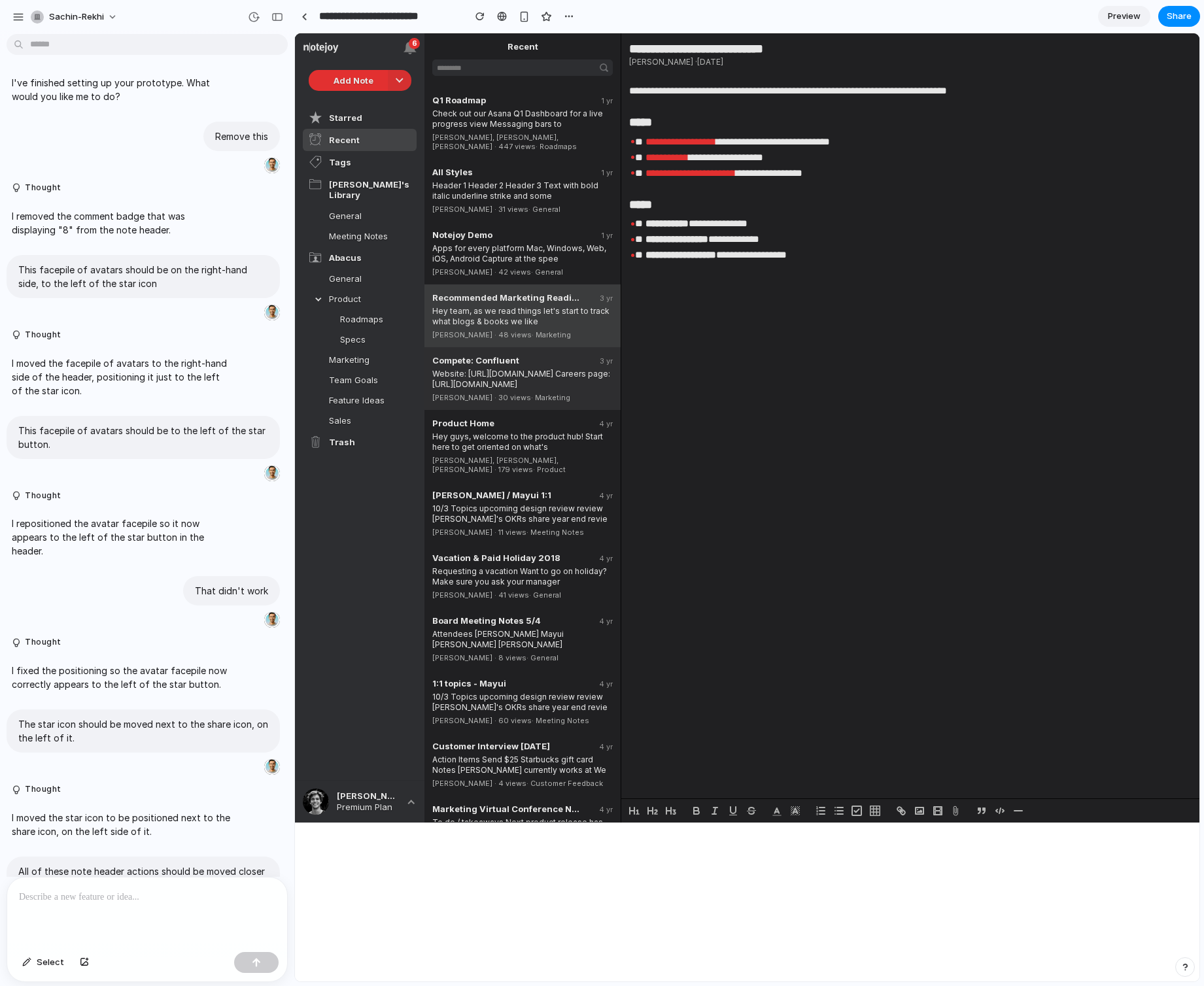
click at [556, 390] on div "[PERSON_NAME] · 30 views · Marketing" at bounding box center [523, 396] width 181 height 12
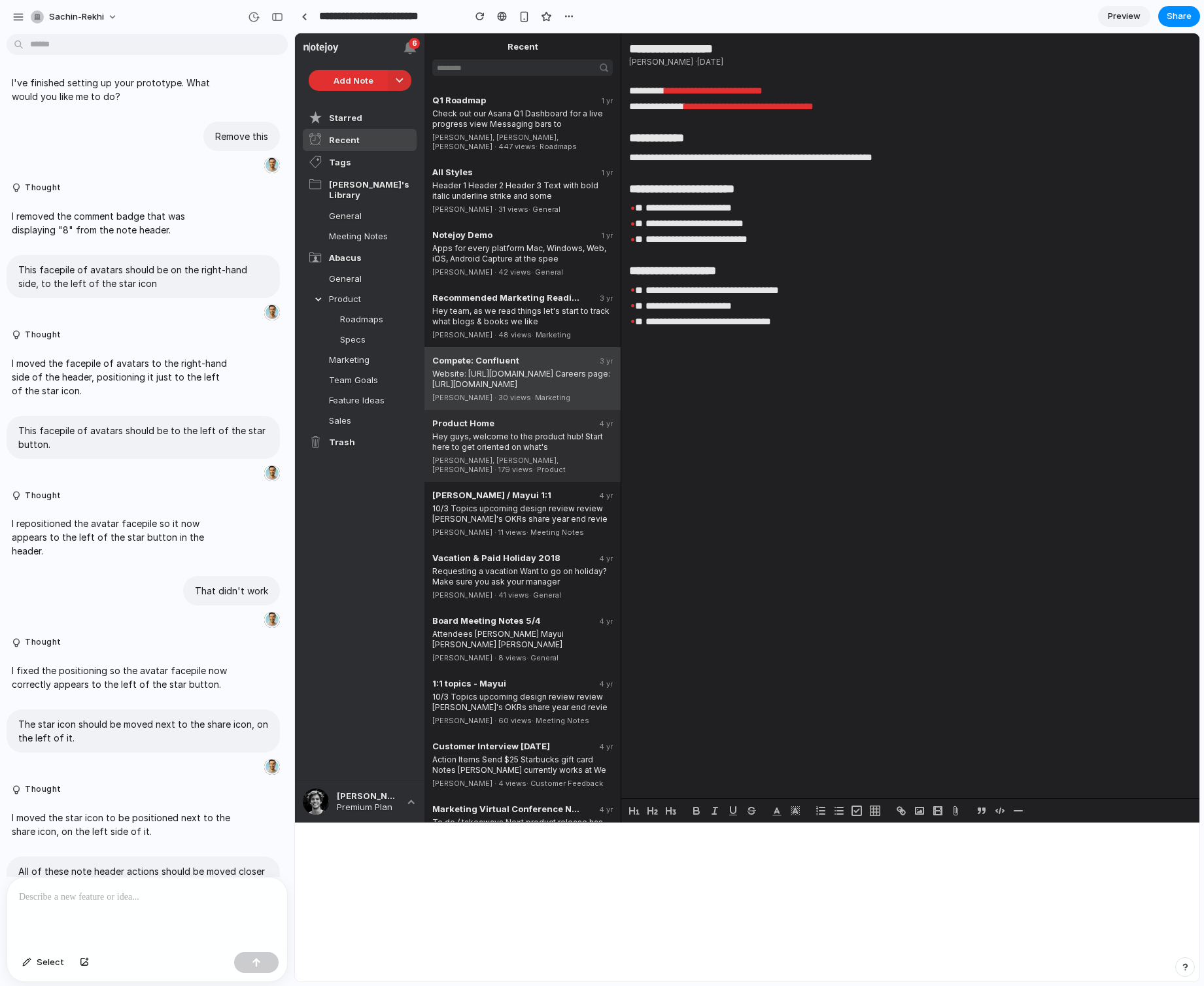
click at [561, 465] on span "· Product" at bounding box center [549, 469] width 33 height 9
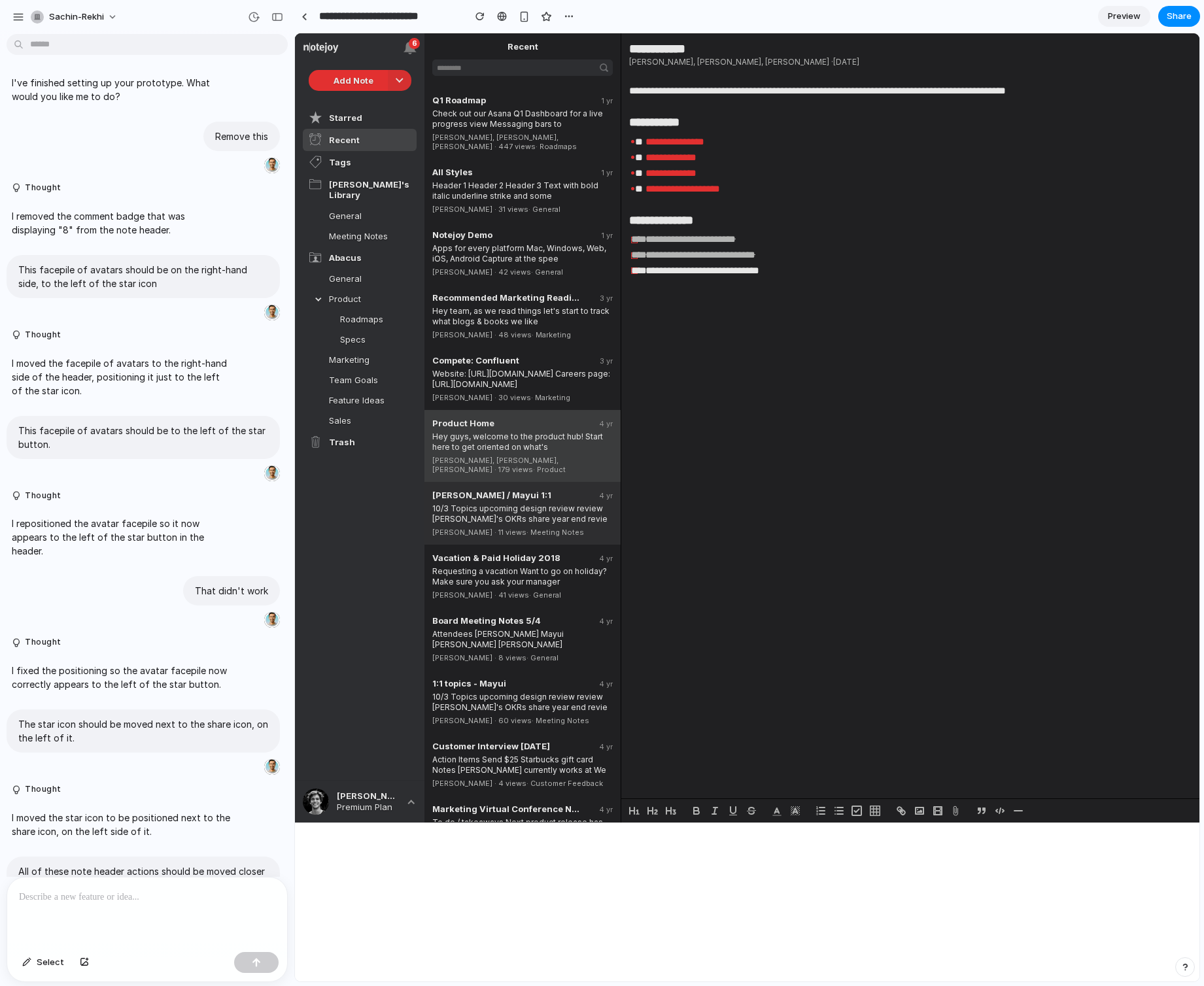
click at [560, 500] on div "10/3 Topics upcoming design review review [PERSON_NAME]'s OKRs share year end r…" at bounding box center [523, 512] width 181 height 24
type input "**********"
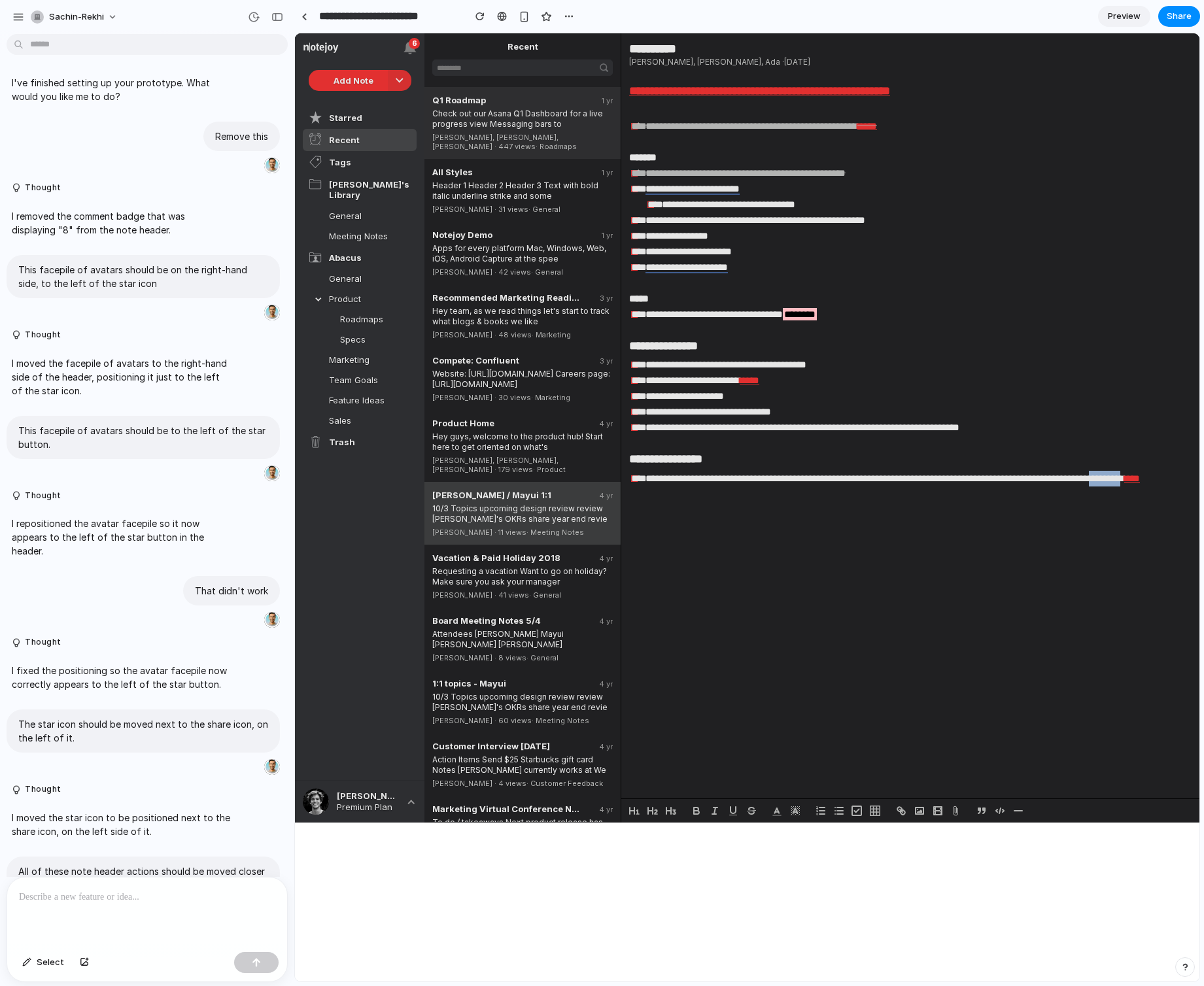
click at [507, 102] on div "Q1 Roadmap" at bounding box center [507, 100] width 149 height 11
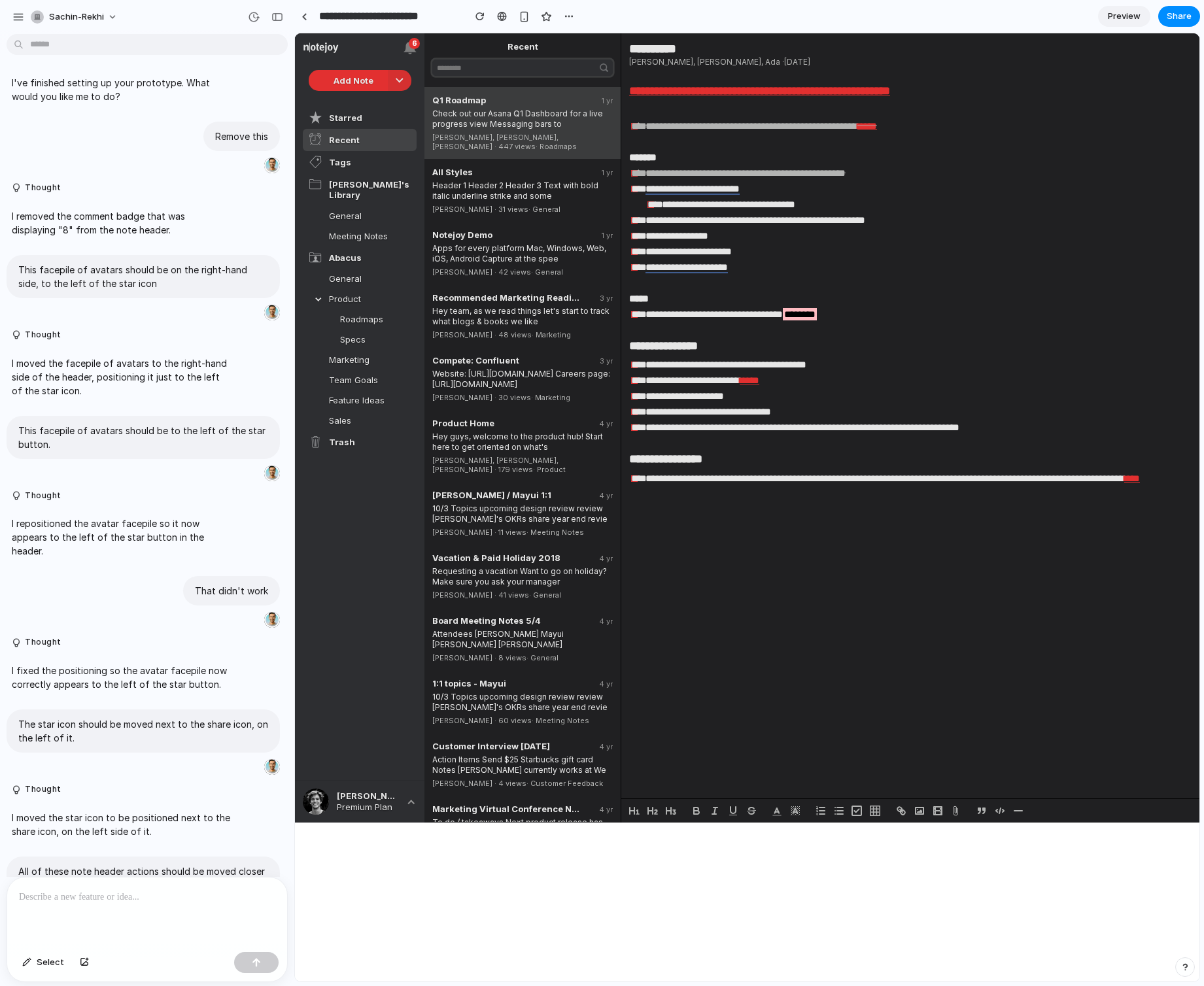
click at [496, 74] on input "text" at bounding box center [523, 68] width 181 height 17
click at [391, 84] on div at bounding box center [399, 80] width 24 height 21
click at [411, 51] on div at bounding box center [410, 47] width 13 height 13
click at [390, 48] on div "6" at bounding box center [360, 48] width 130 height 29
